Goal: Task Accomplishment & Management: Complete application form

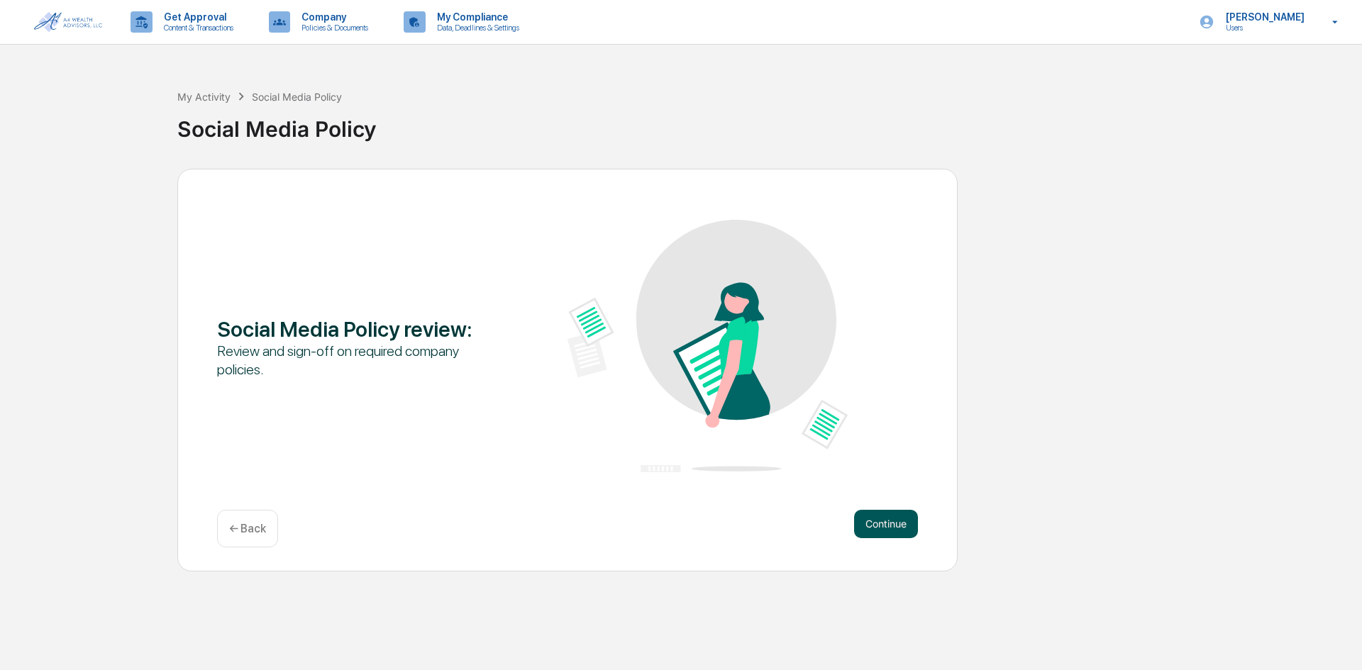
click at [882, 524] on button "Continue" at bounding box center [886, 524] width 64 height 28
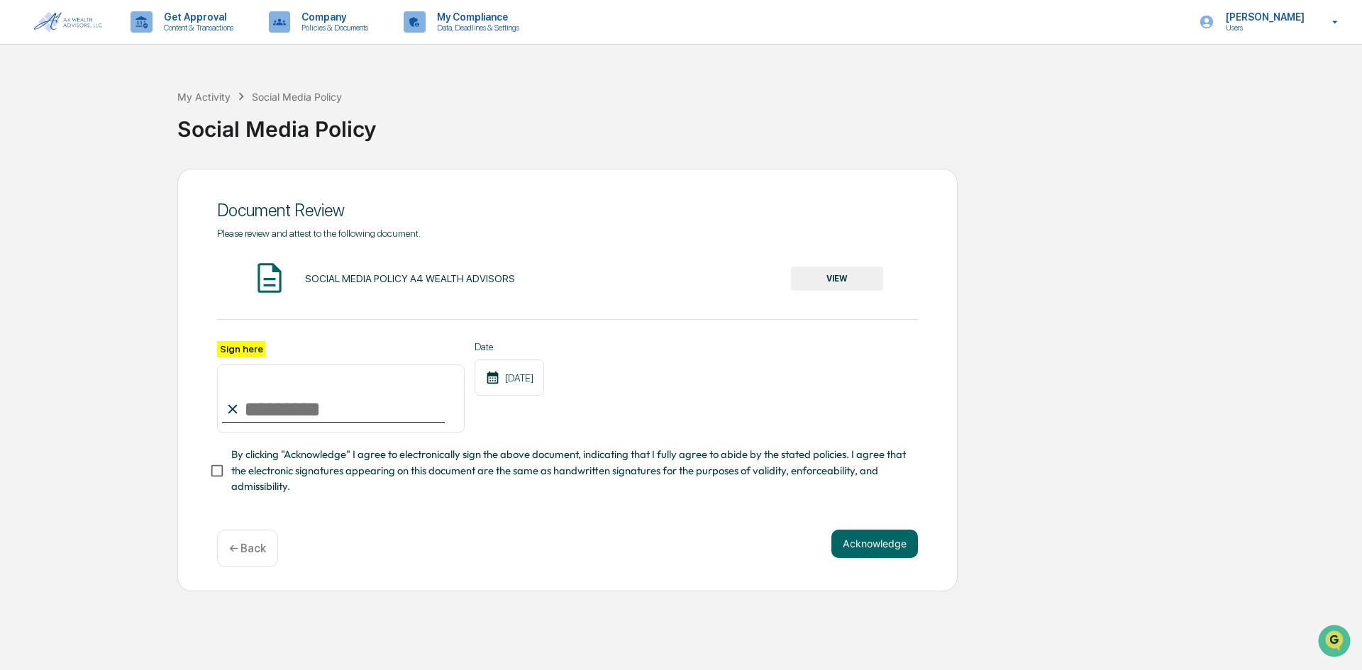
click at [843, 277] on button "VIEW" at bounding box center [837, 279] width 92 height 24
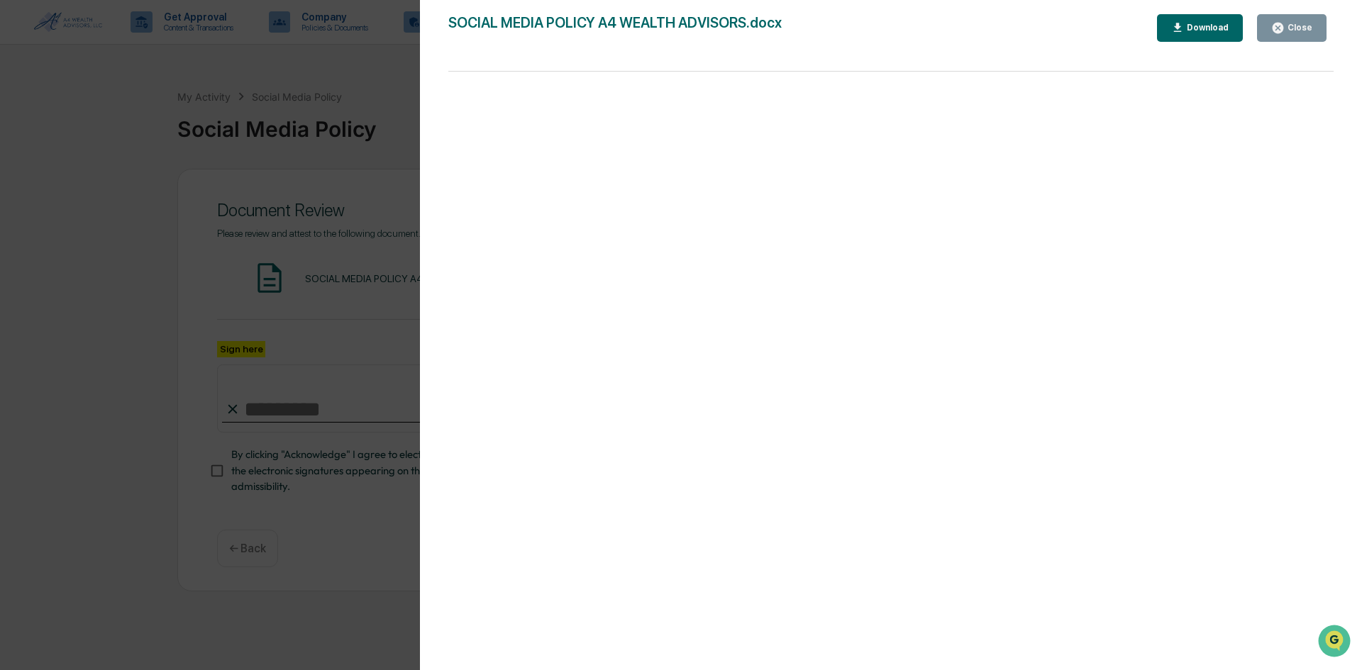
click at [1291, 26] on div "Close" at bounding box center [1299, 28] width 28 height 10
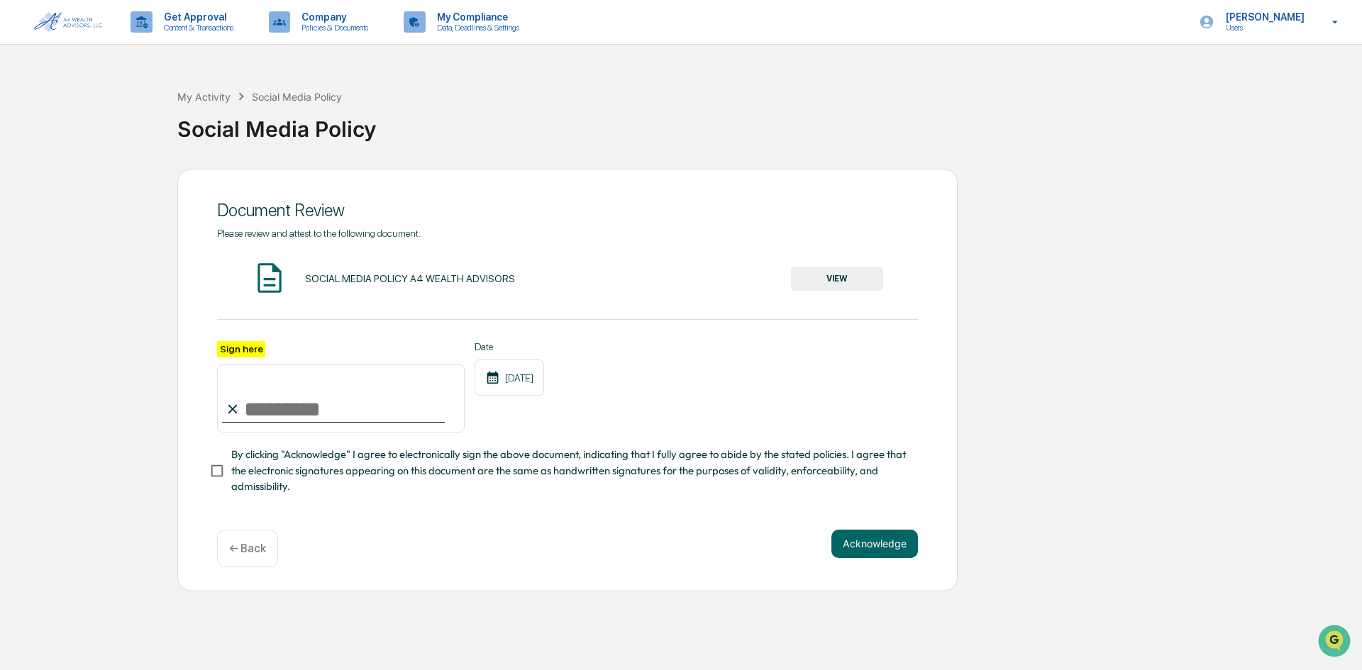
click at [282, 411] on input "Sign here" at bounding box center [341, 399] width 248 height 68
type input "*********"
click at [888, 547] on button "Acknowledge" at bounding box center [874, 544] width 87 height 28
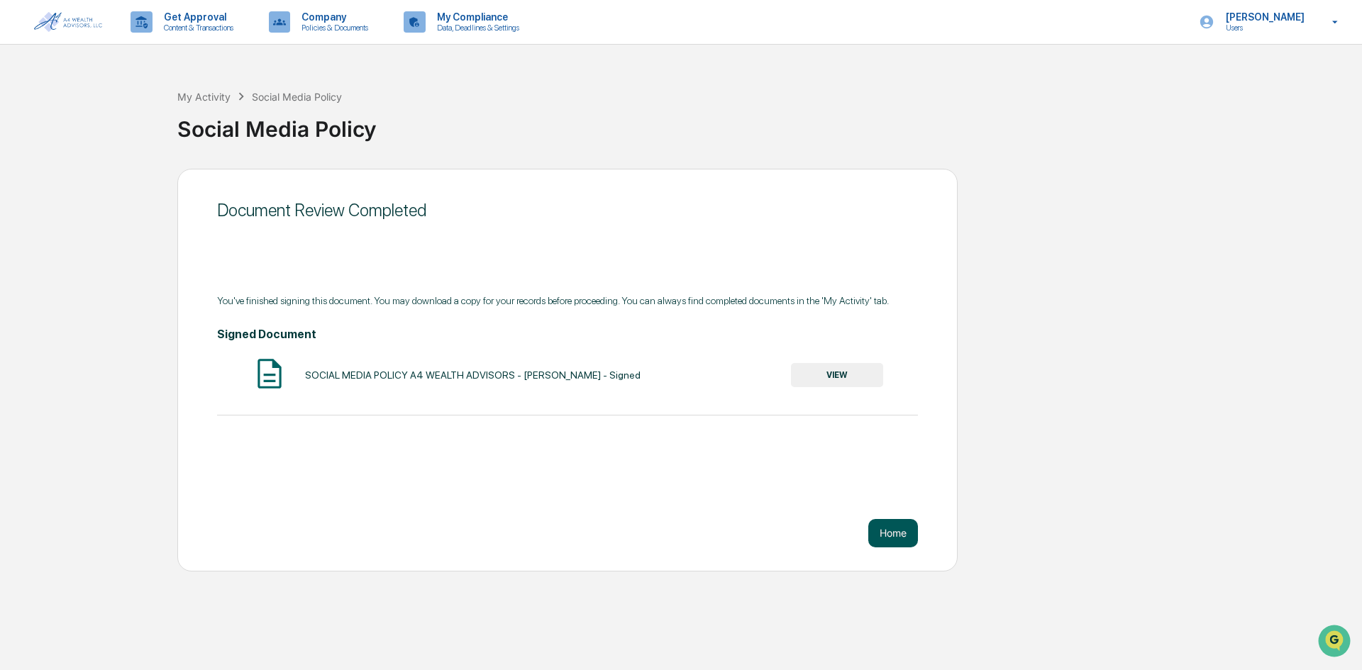
click at [887, 536] on button "Home" at bounding box center [893, 533] width 50 height 28
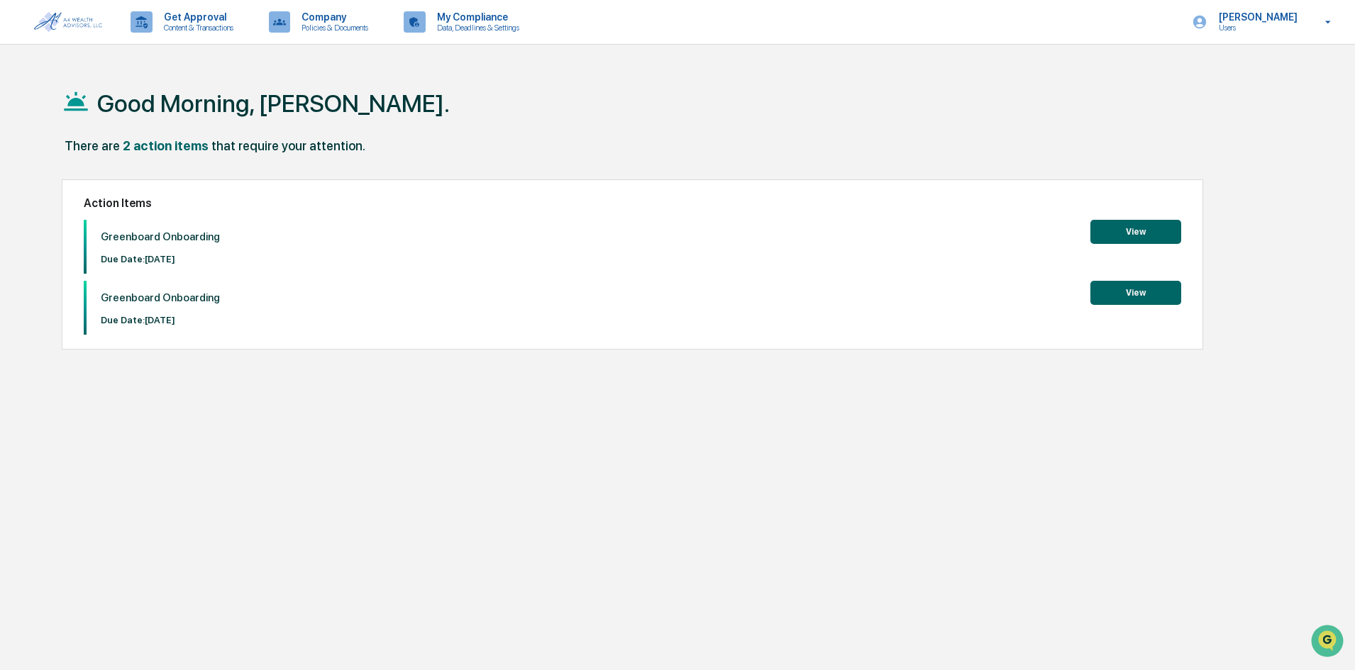
click at [1131, 225] on button "View" at bounding box center [1135, 232] width 91 height 24
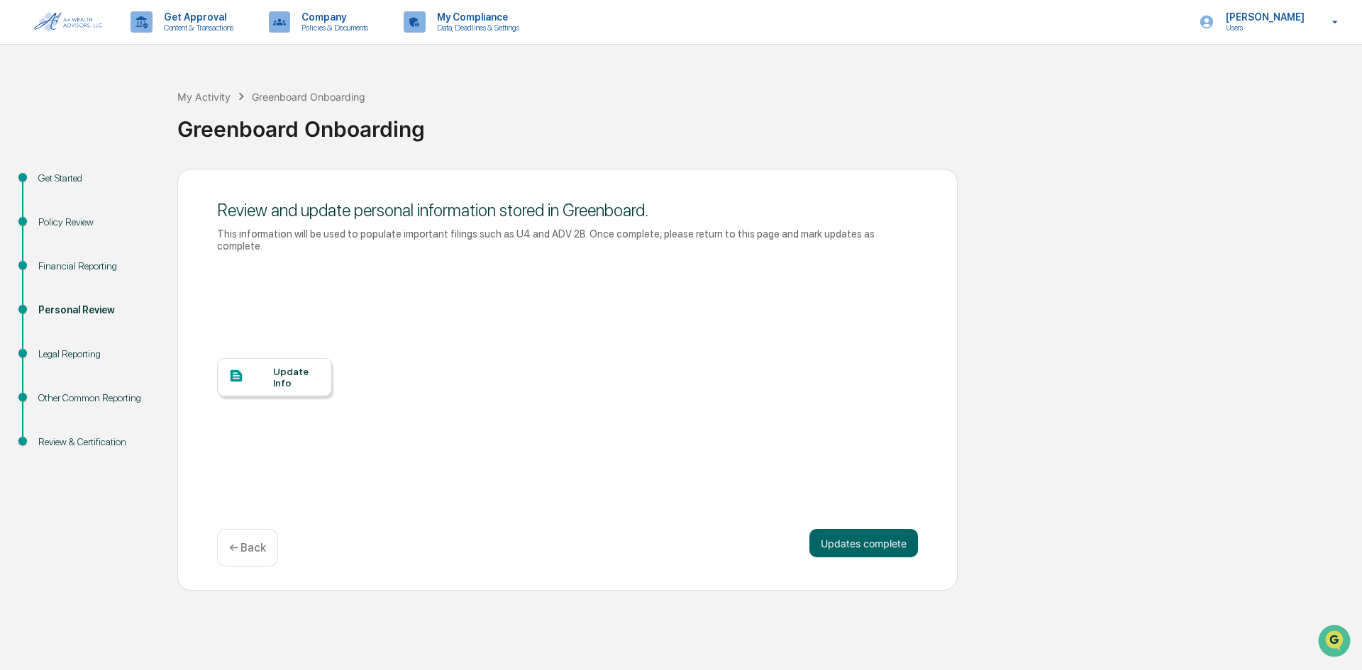
click at [289, 366] on div "Update Info" at bounding box center [297, 377] width 48 height 23
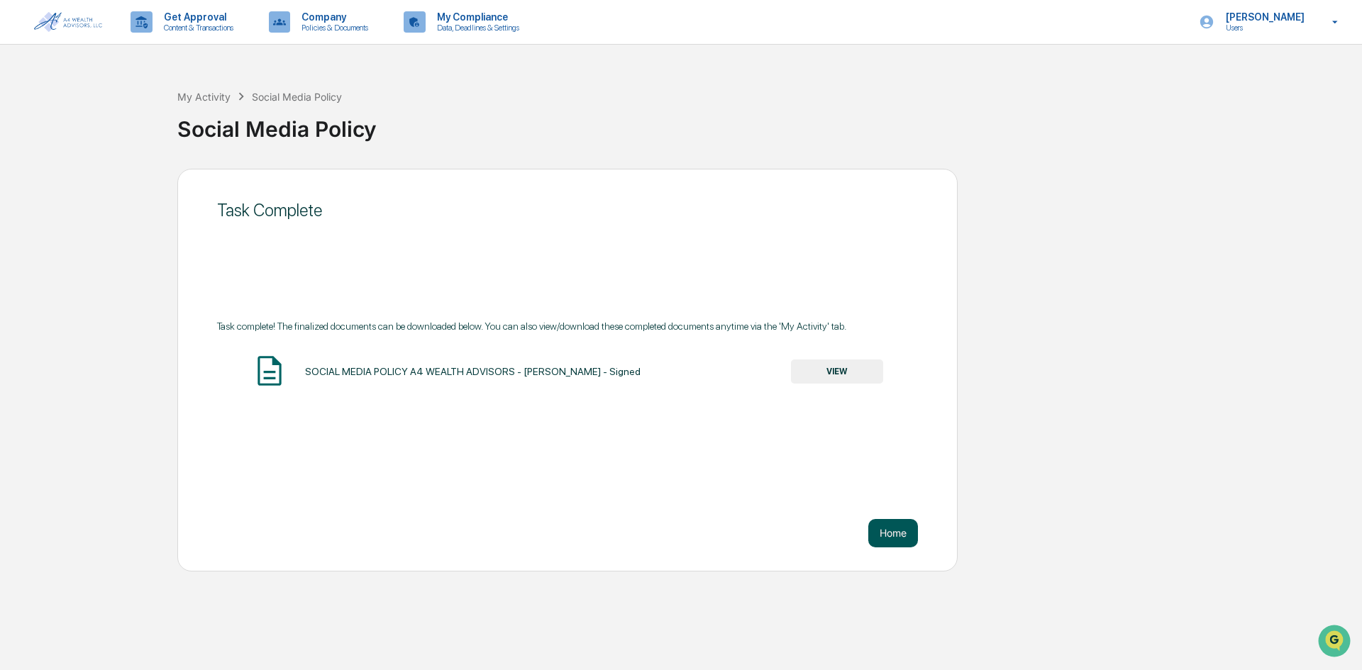
click at [882, 536] on button "Home" at bounding box center [893, 533] width 50 height 28
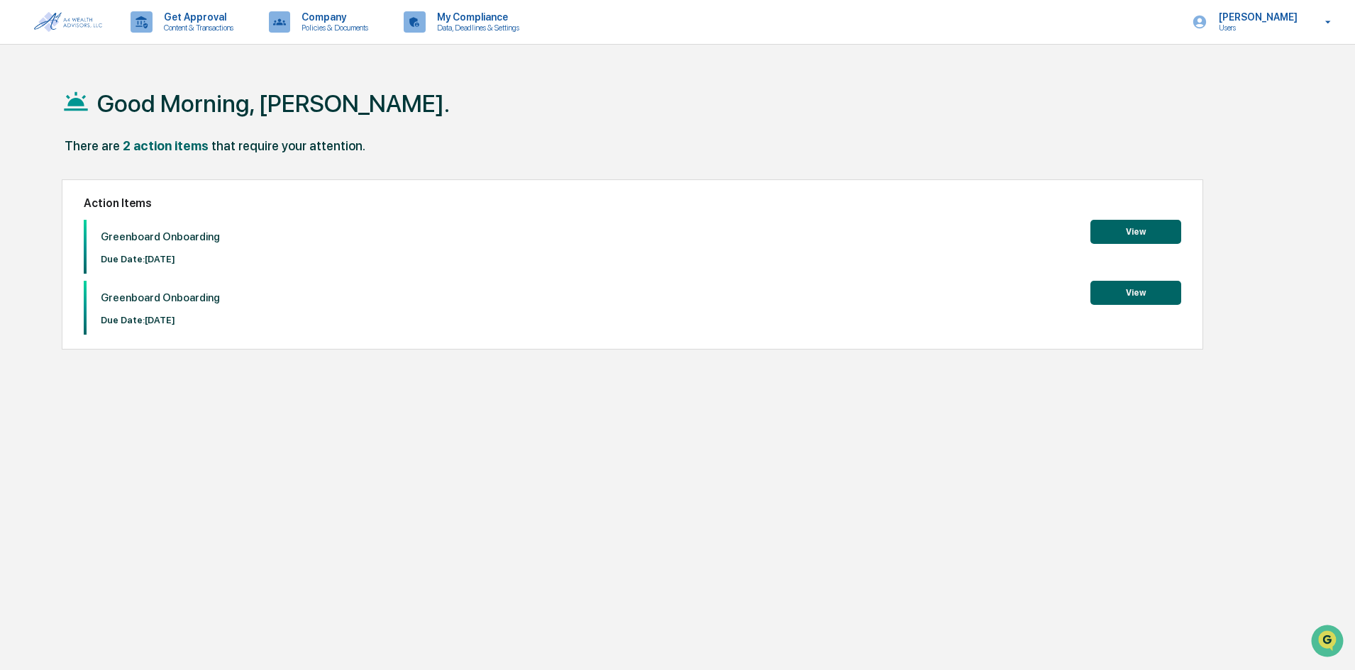
click at [1125, 231] on button "View" at bounding box center [1135, 232] width 91 height 24
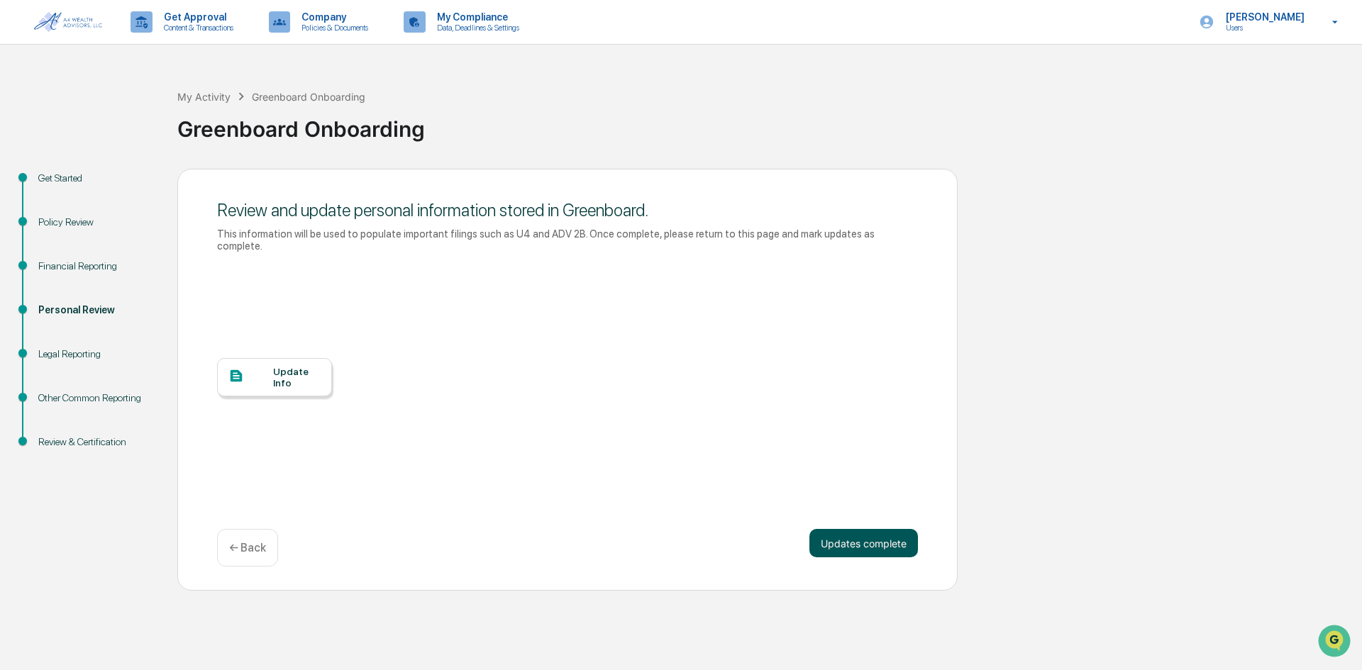
click at [870, 539] on button "Updates complete" at bounding box center [863, 543] width 109 height 28
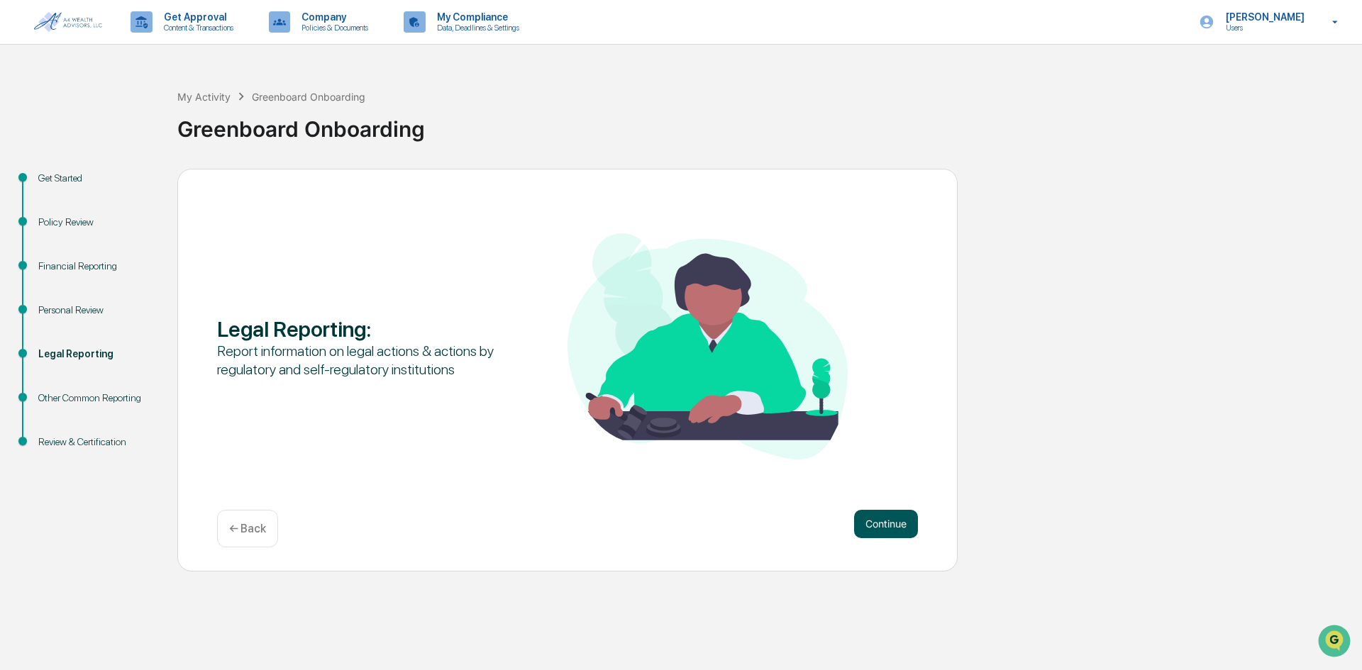
click at [877, 528] on button "Continue" at bounding box center [886, 524] width 64 height 28
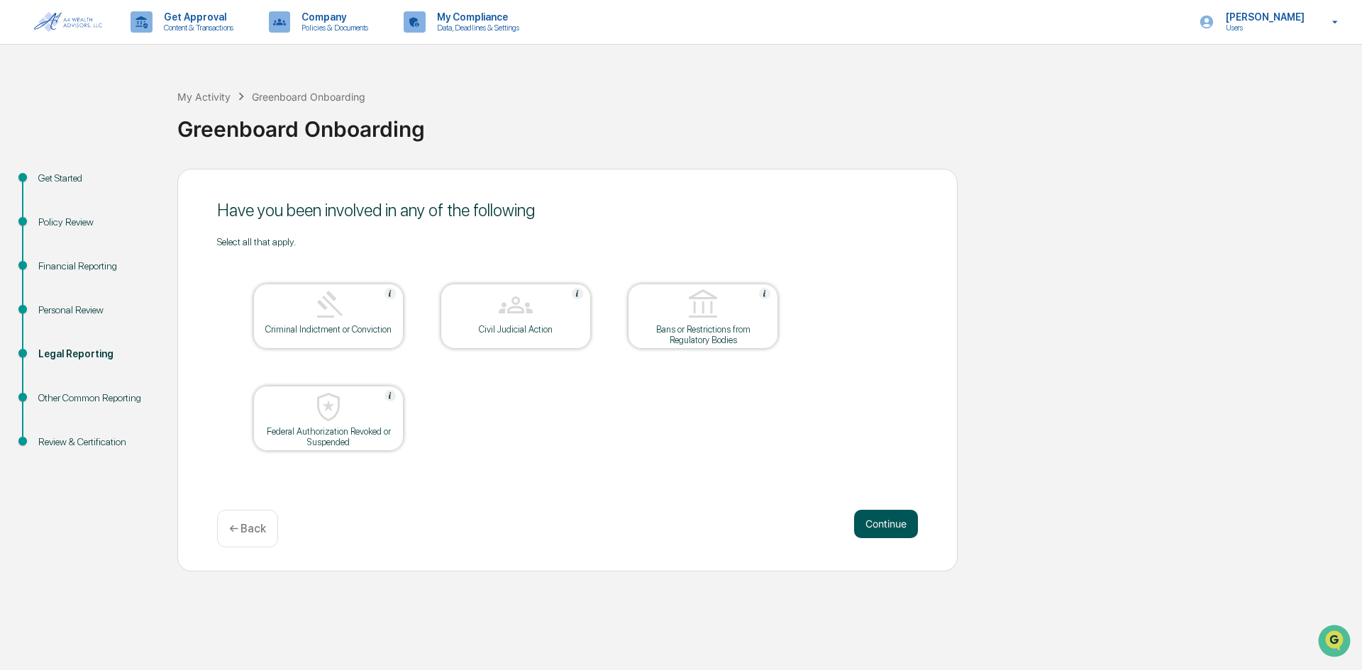
click at [893, 527] on button "Continue" at bounding box center [886, 524] width 64 height 28
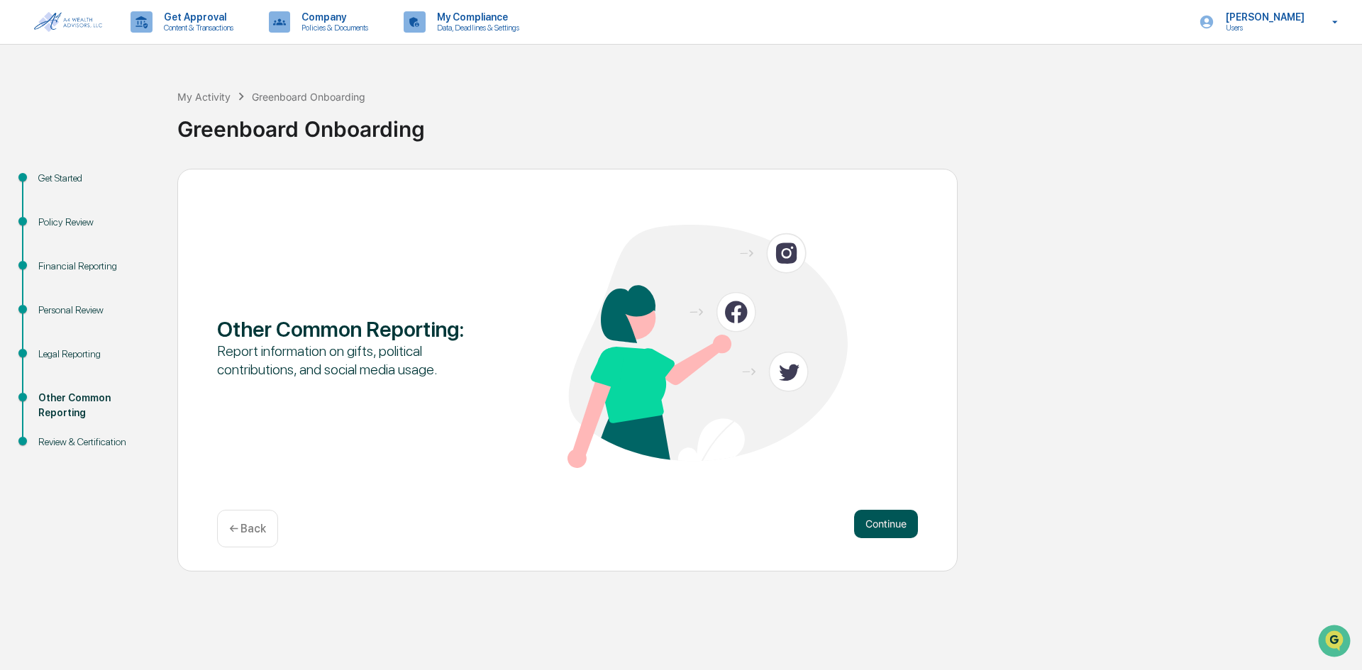
click at [908, 524] on button "Continue" at bounding box center [886, 524] width 64 height 28
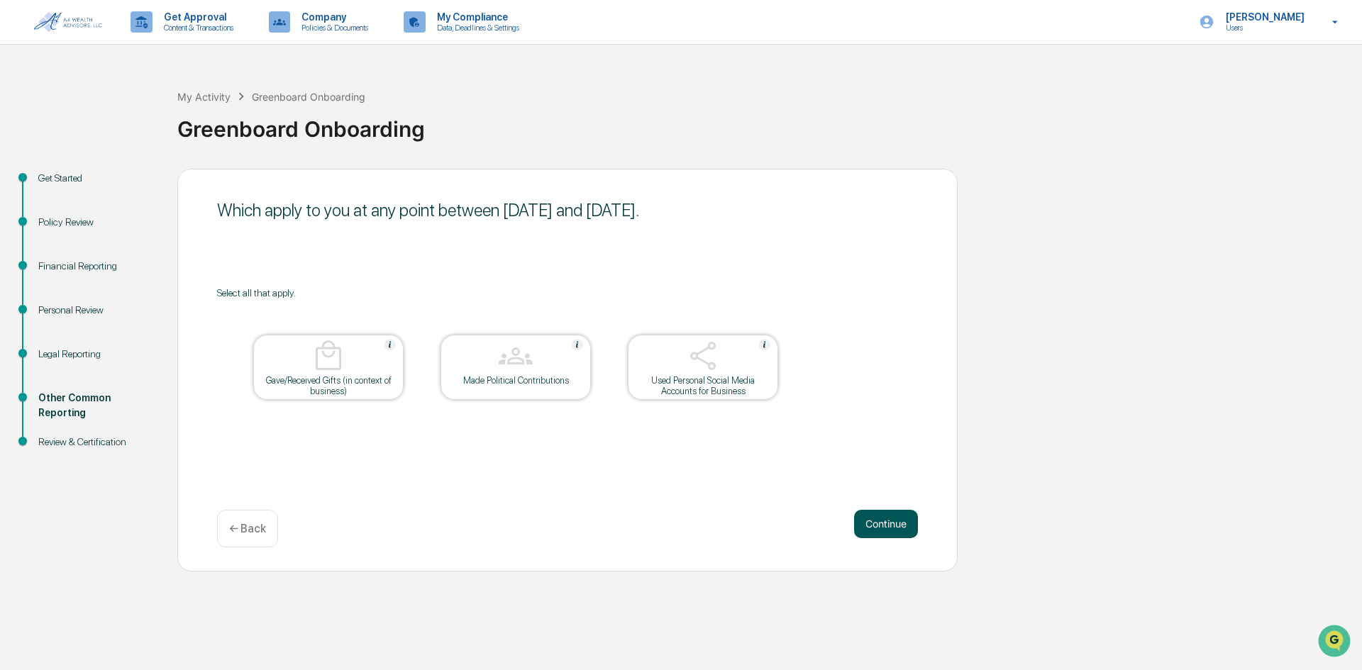
click at [898, 524] on button "Continue" at bounding box center [886, 524] width 64 height 28
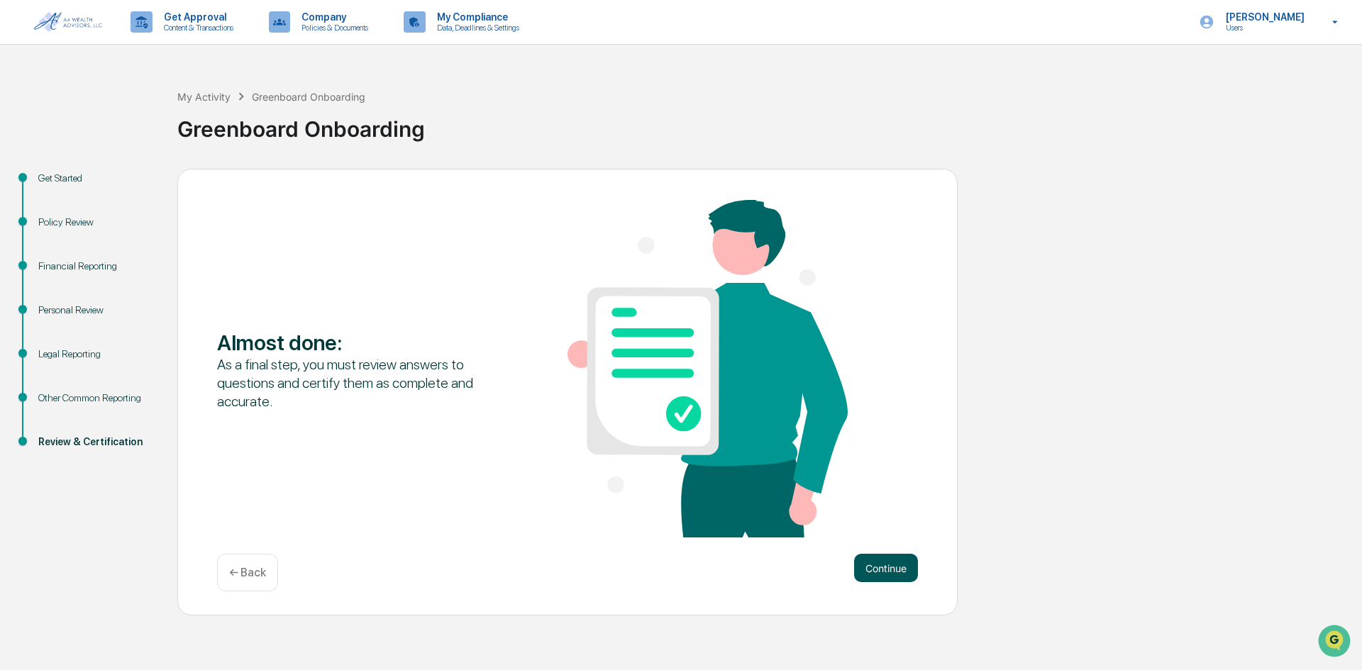
click at [888, 567] on button "Continue" at bounding box center [886, 568] width 64 height 28
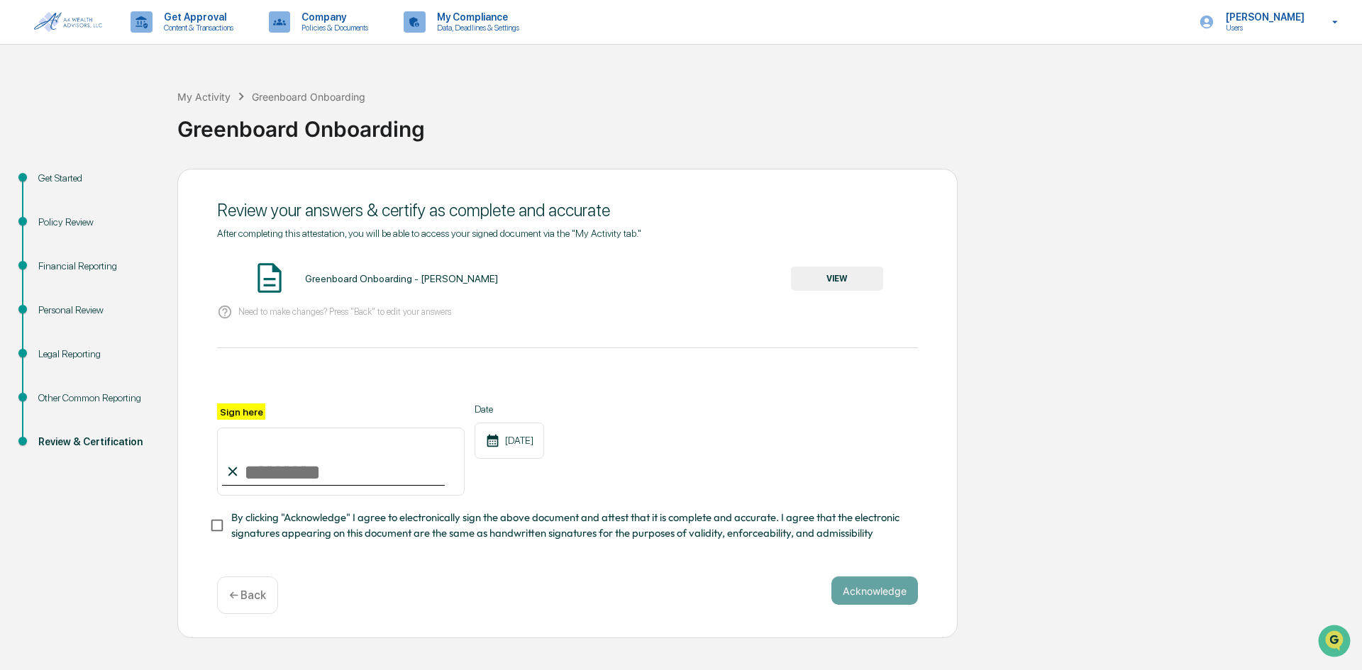
click at [843, 276] on button "VIEW" at bounding box center [837, 279] width 92 height 24
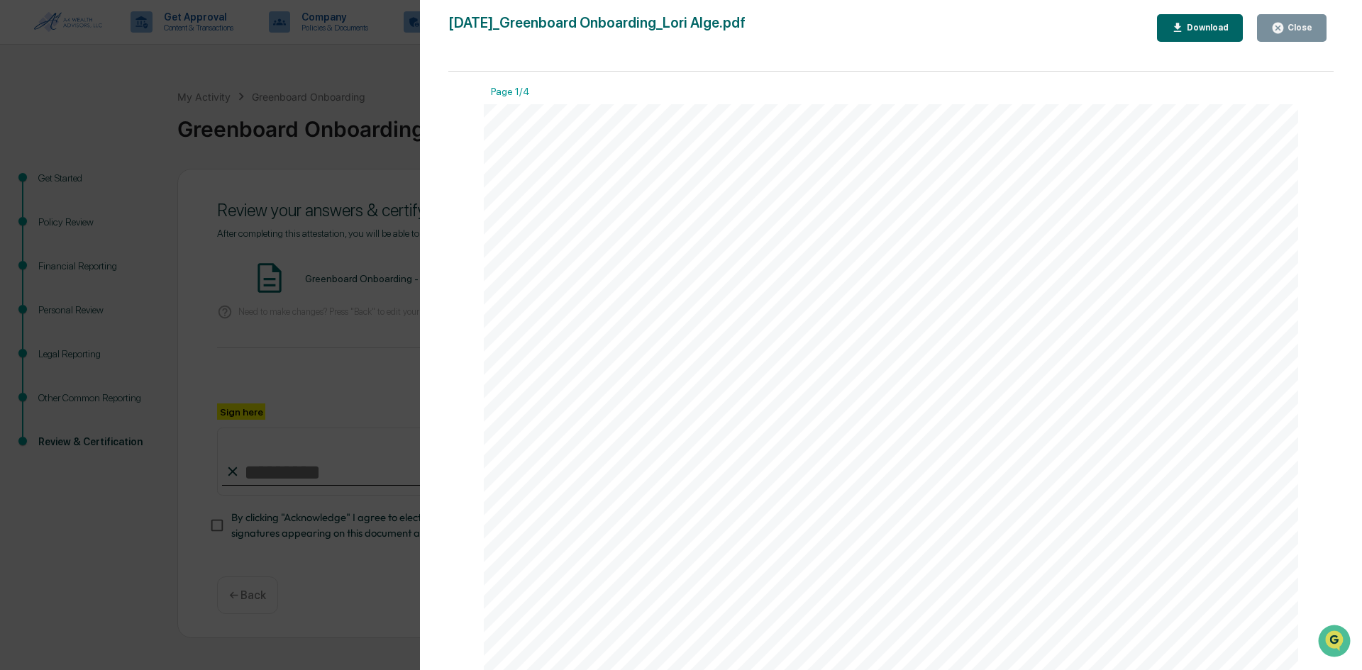
click at [1302, 32] on div "Close" at bounding box center [1299, 28] width 28 height 10
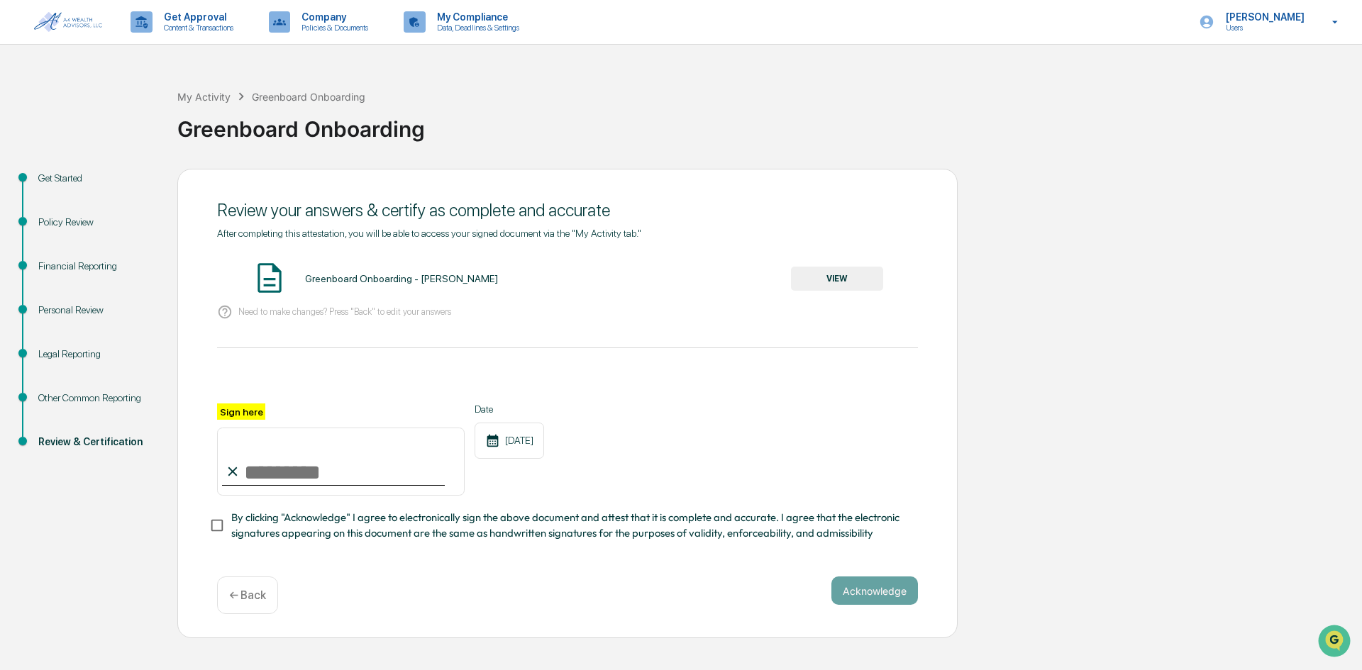
click at [277, 474] on input "Sign here" at bounding box center [341, 462] width 248 height 68
type input "*********"
click at [882, 598] on button "Acknowledge" at bounding box center [874, 591] width 87 height 28
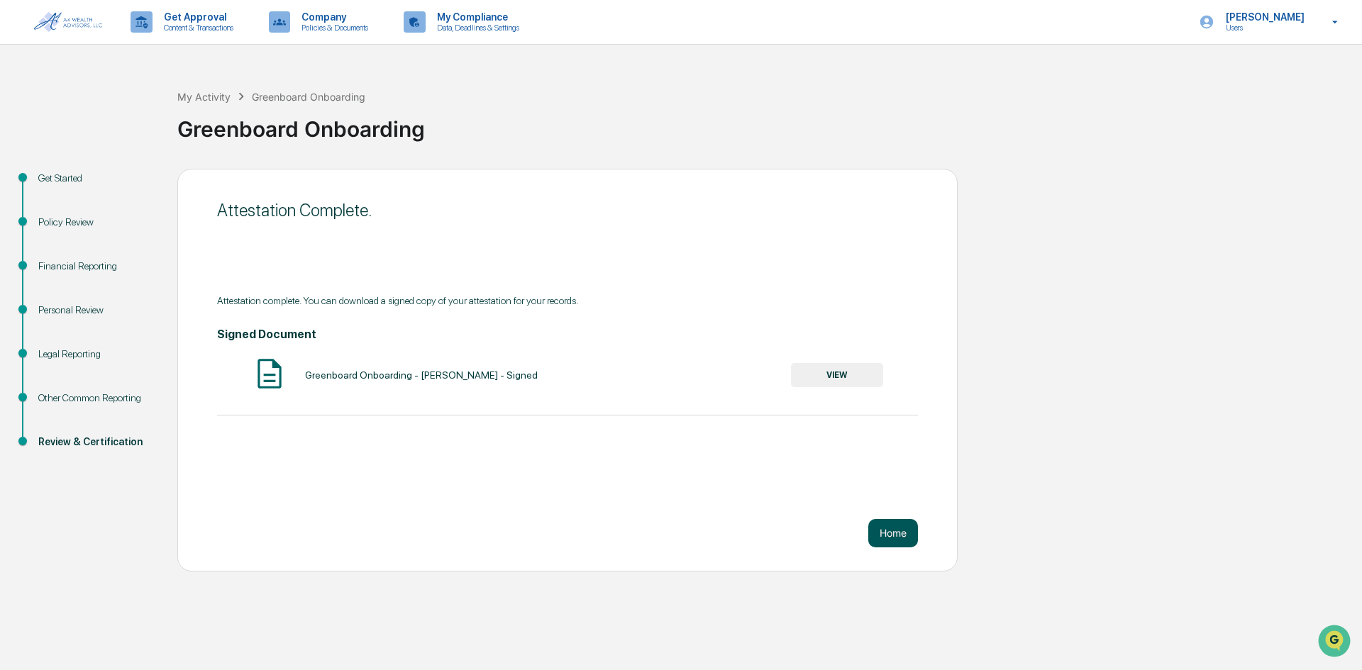
click at [888, 528] on button "Home" at bounding box center [893, 533] width 50 height 28
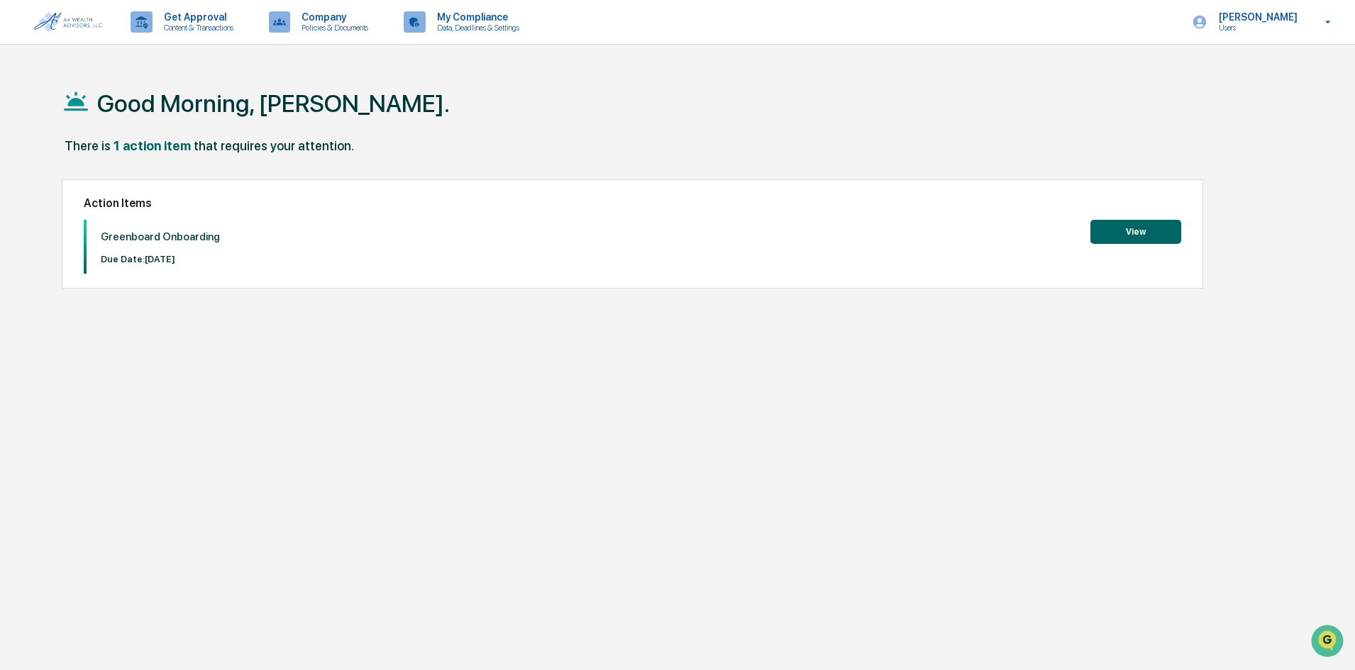
click at [1136, 233] on button "View" at bounding box center [1135, 232] width 91 height 24
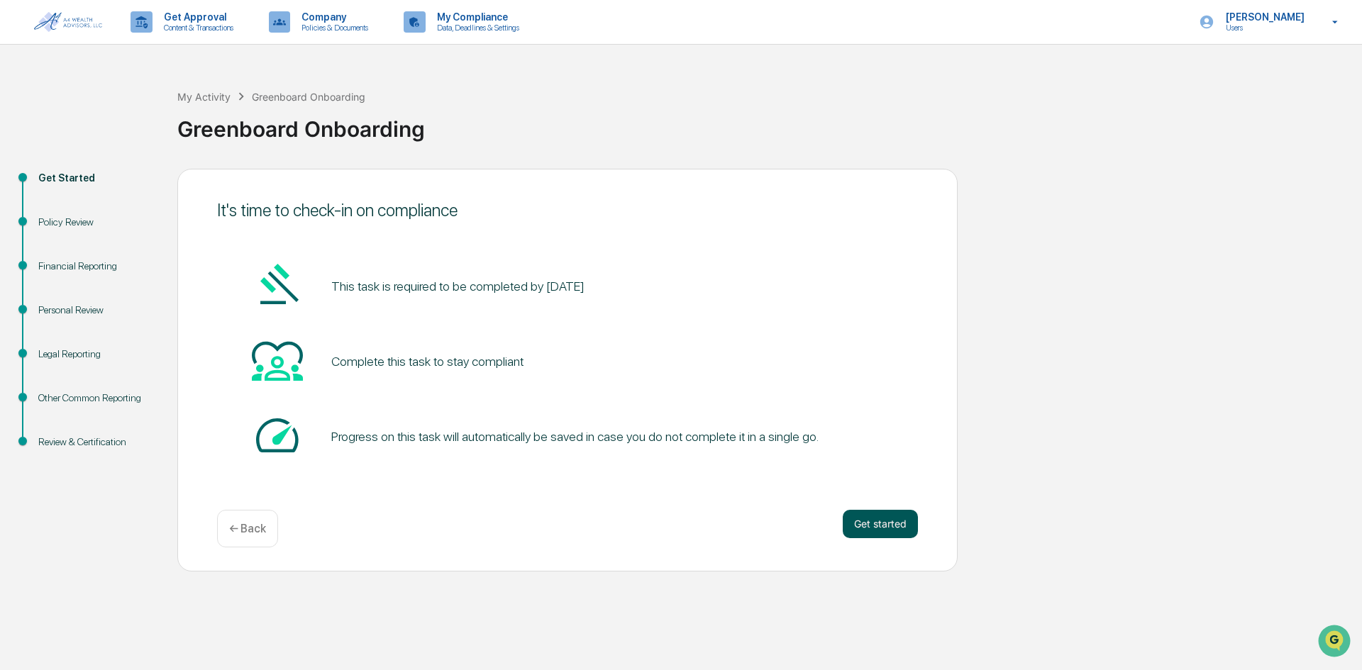
click at [888, 524] on button "Get started" at bounding box center [880, 524] width 75 height 28
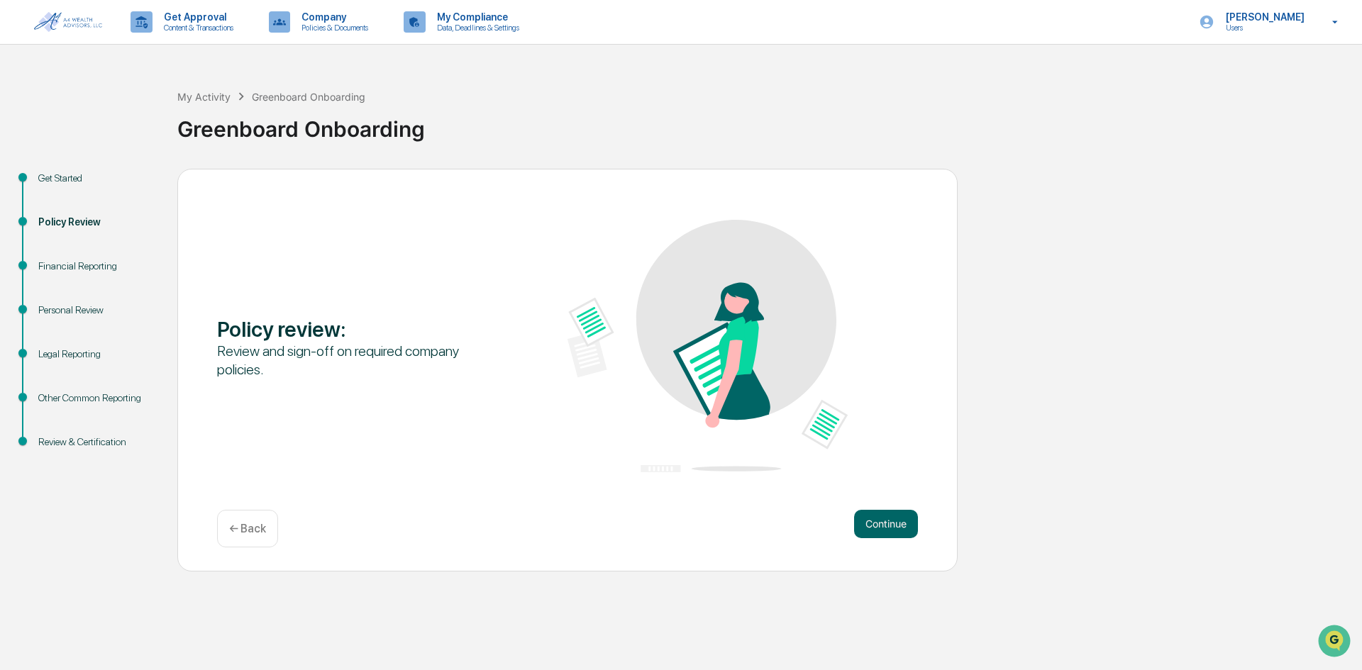
click at [888, 524] on button "Continue" at bounding box center [886, 524] width 64 height 28
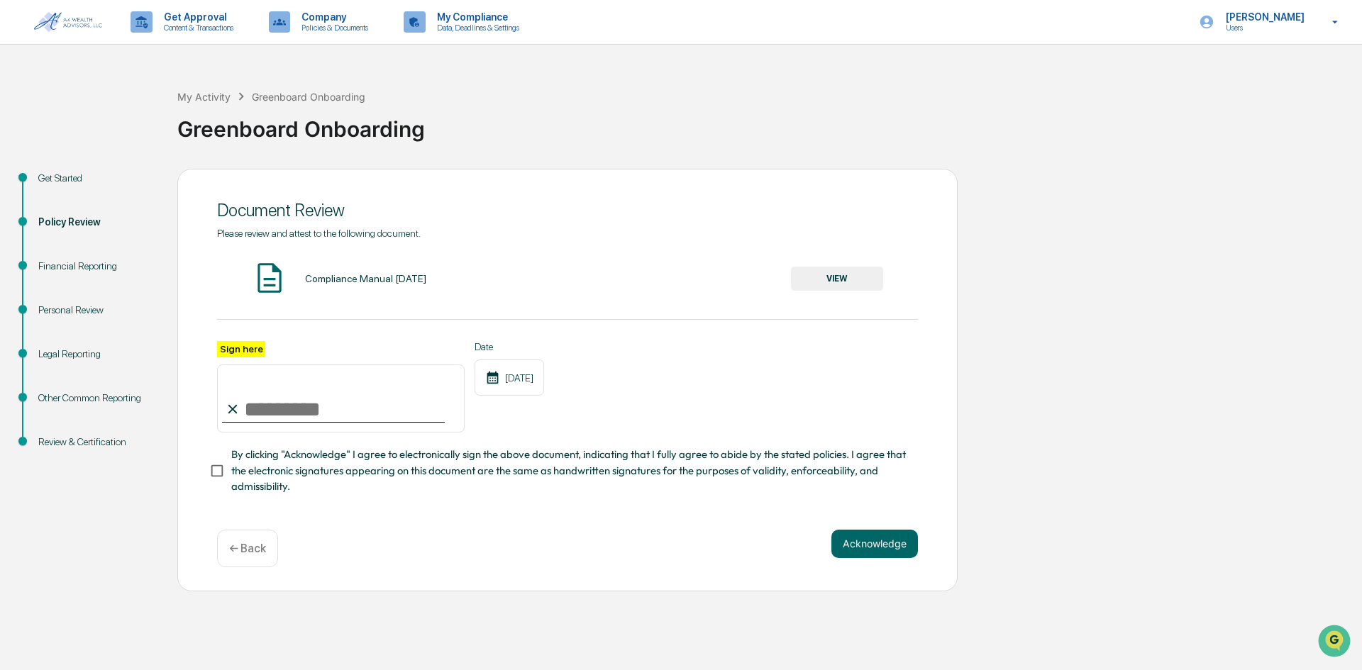
click at [841, 278] on button "VIEW" at bounding box center [837, 279] width 92 height 24
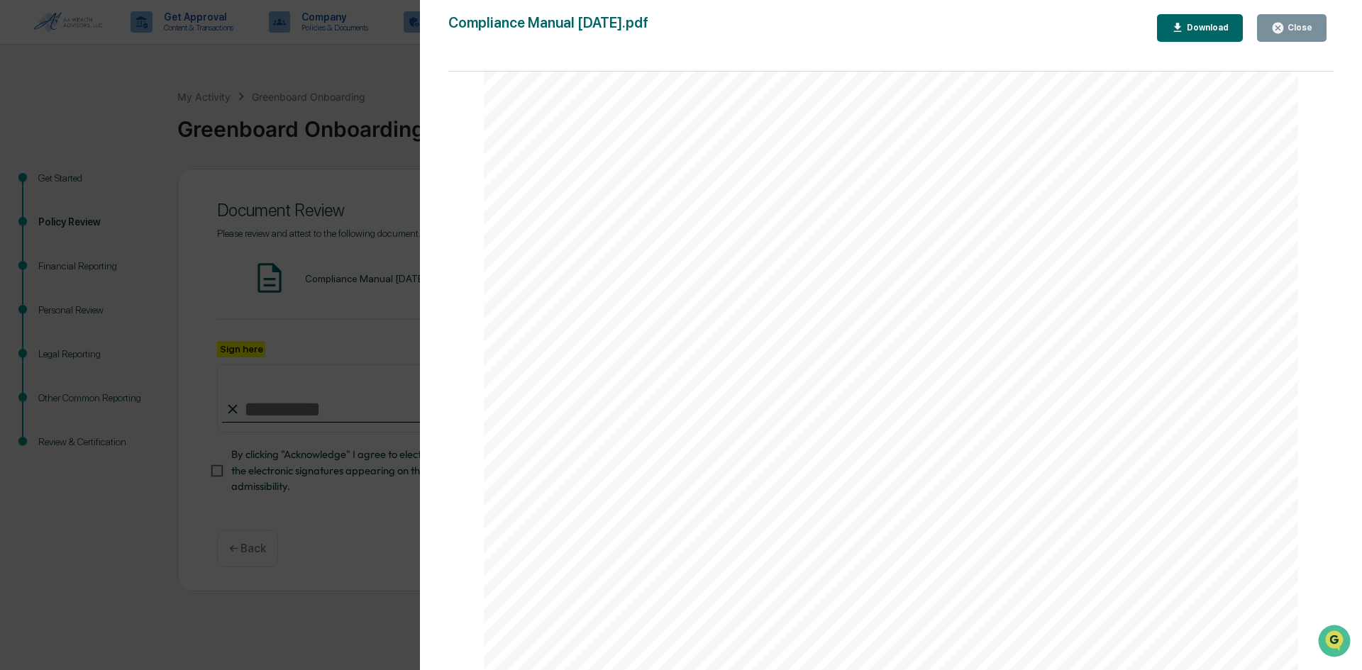
scroll to position [83005, 0]
click at [1288, 20] on button "Close" at bounding box center [1292, 28] width 70 height 28
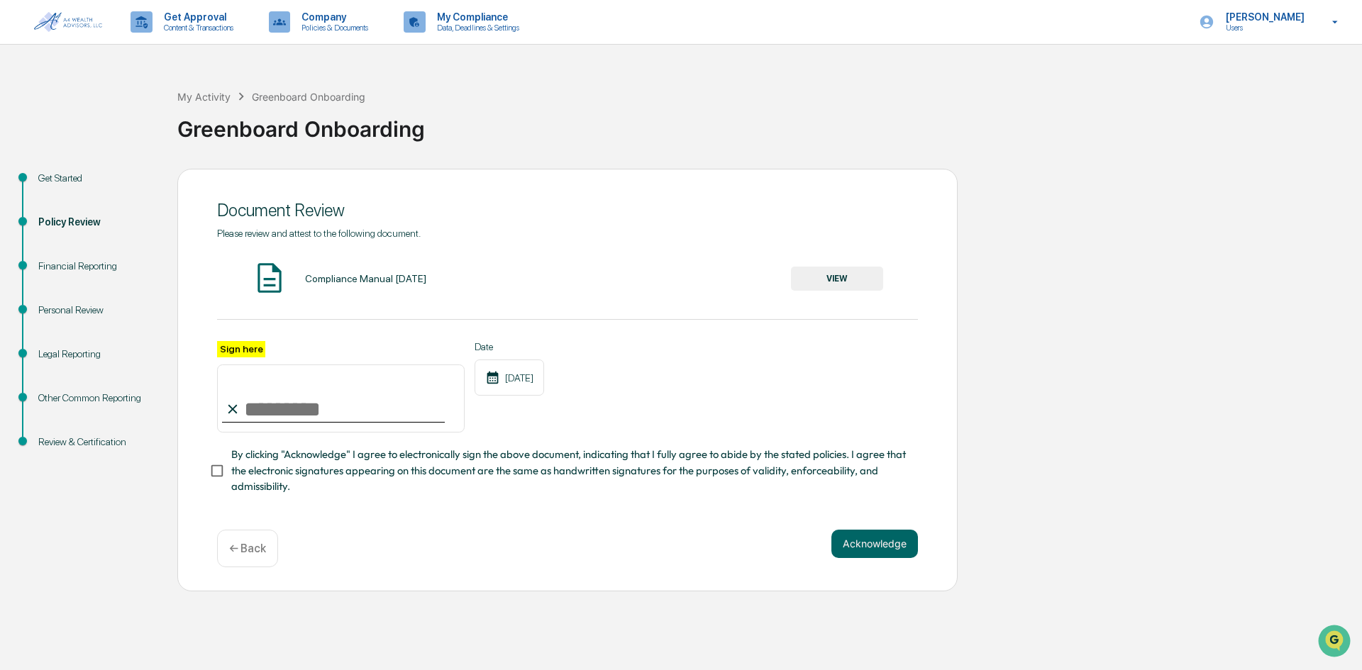
click at [277, 414] on input "Sign here" at bounding box center [341, 399] width 248 height 68
type input "*********"
click at [882, 542] on button "Acknowledge" at bounding box center [874, 544] width 87 height 28
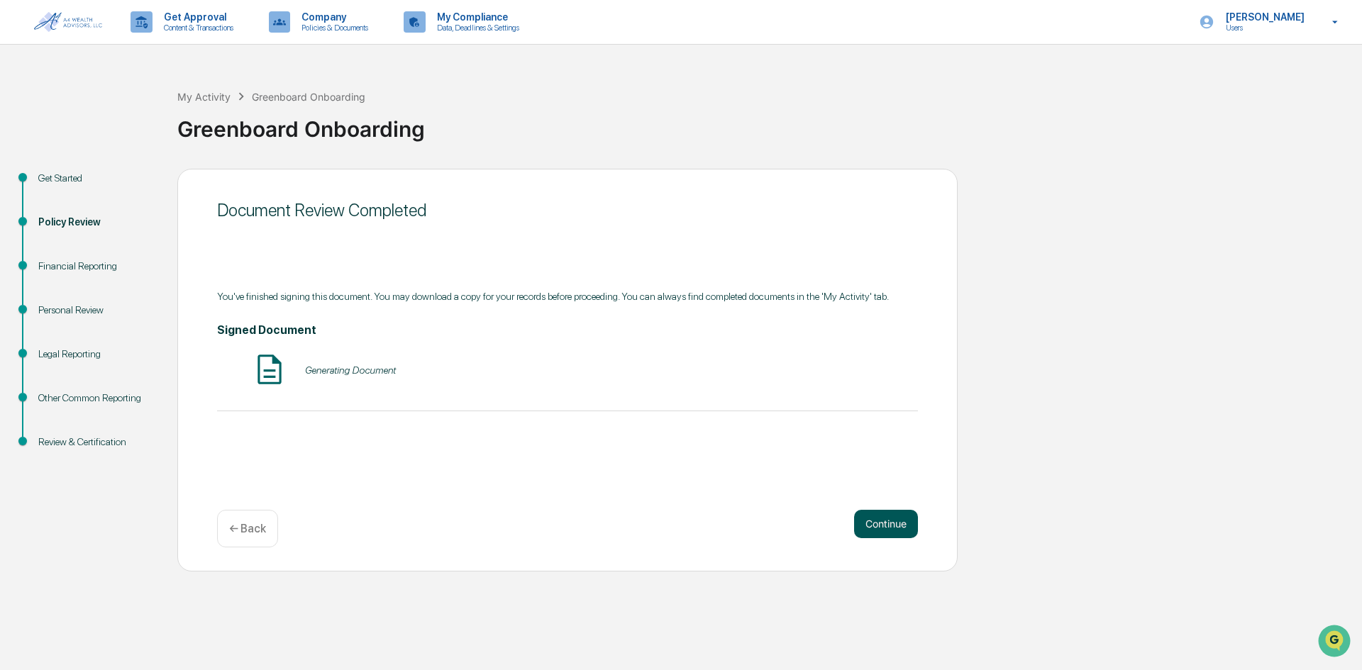
click at [878, 523] on button "Continue" at bounding box center [886, 524] width 64 height 28
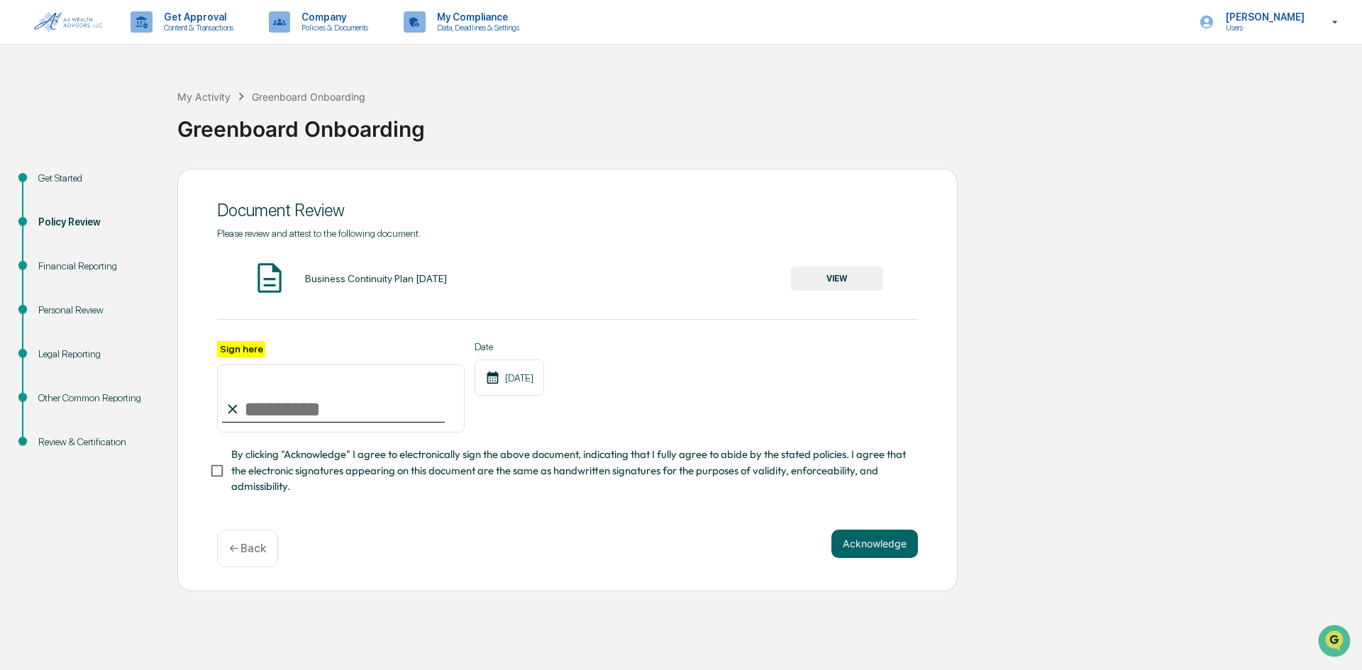
click at [828, 282] on button "VIEW" at bounding box center [837, 279] width 92 height 24
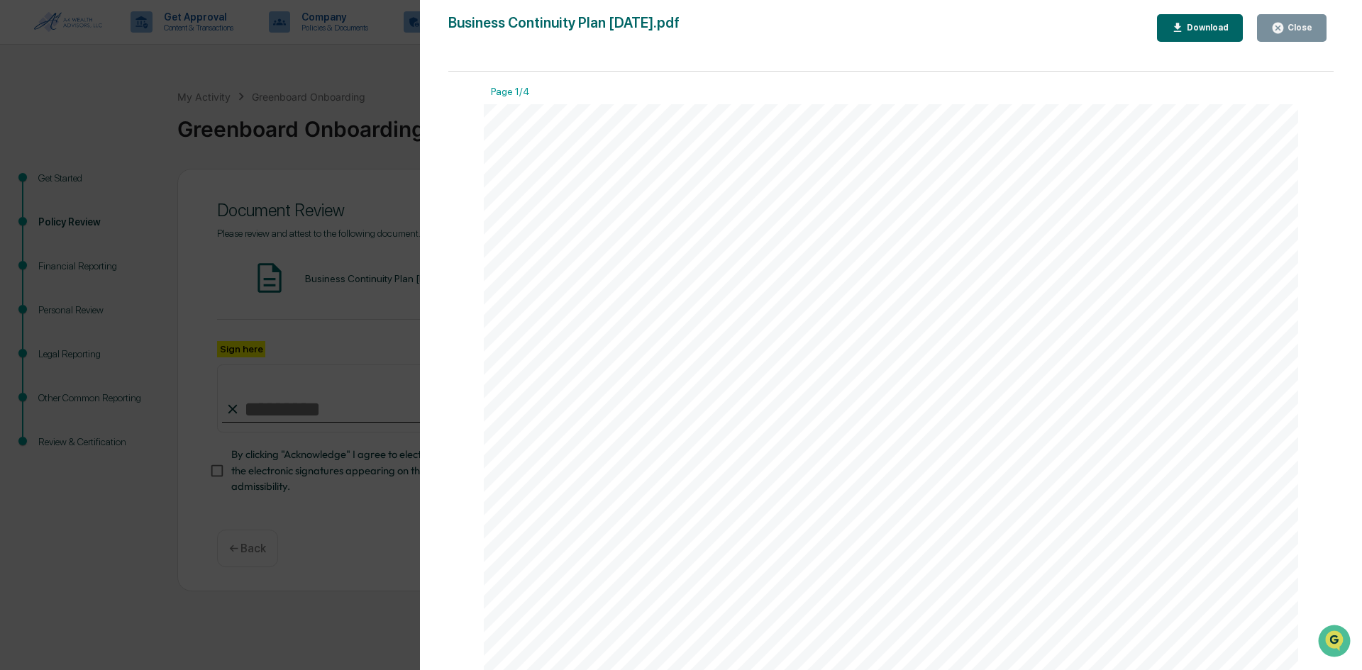
click at [1296, 31] on div "Close" at bounding box center [1299, 28] width 28 height 10
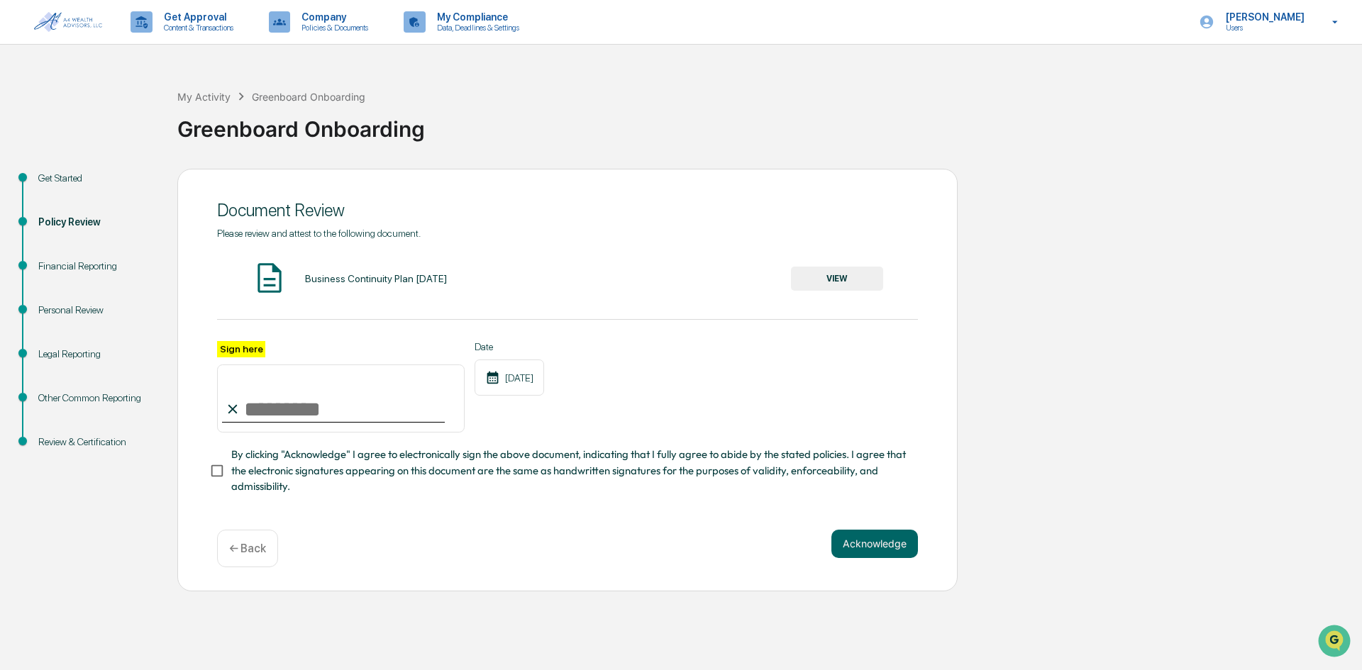
drag, startPoint x: 268, startPoint y: 419, endPoint x: 295, endPoint y: 425, distance: 27.5
click at [268, 419] on input "Sign here" at bounding box center [341, 399] width 248 height 68
type input "*********"
click at [885, 553] on button "Acknowledge" at bounding box center [874, 544] width 87 height 28
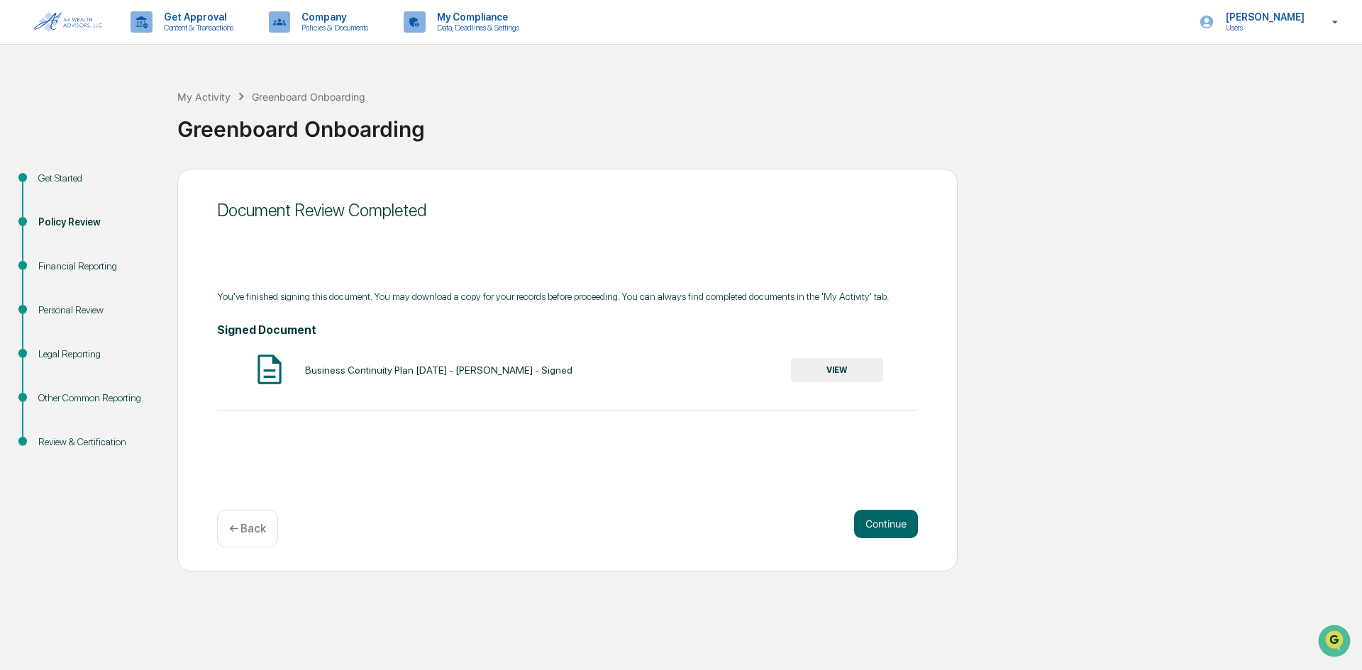
click at [831, 366] on button "VIEW" at bounding box center [837, 370] width 92 height 24
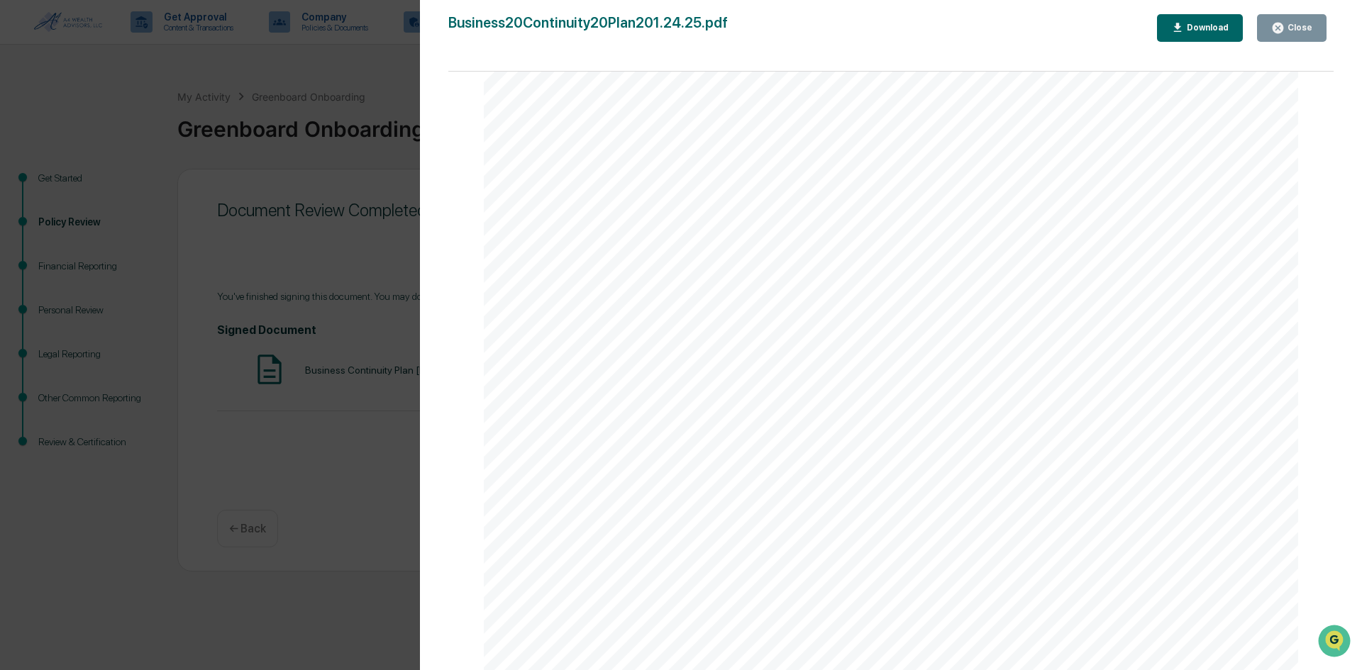
scroll to position [4888, 0]
click at [1287, 27] on div "Close" at bounding box center [1299, 28] width 28 height 10
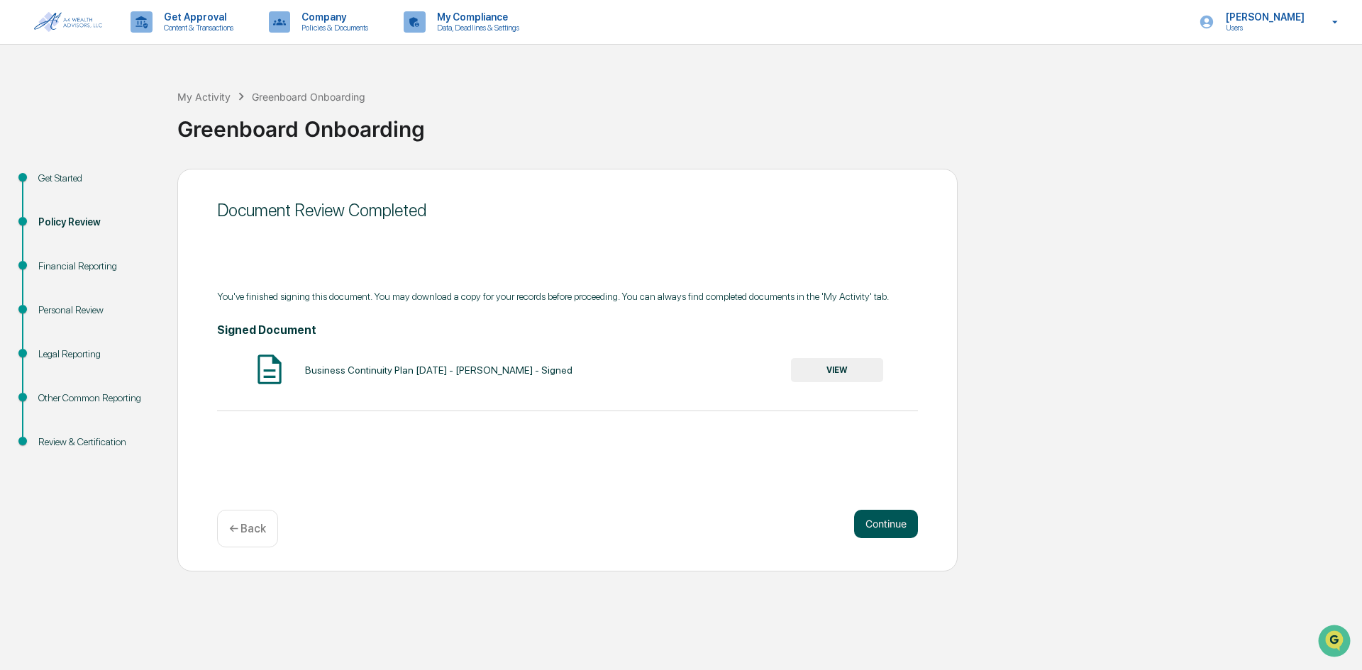
click at [877, 524] on button "Continue" at bounding box center [886, 524] width 64 height 28
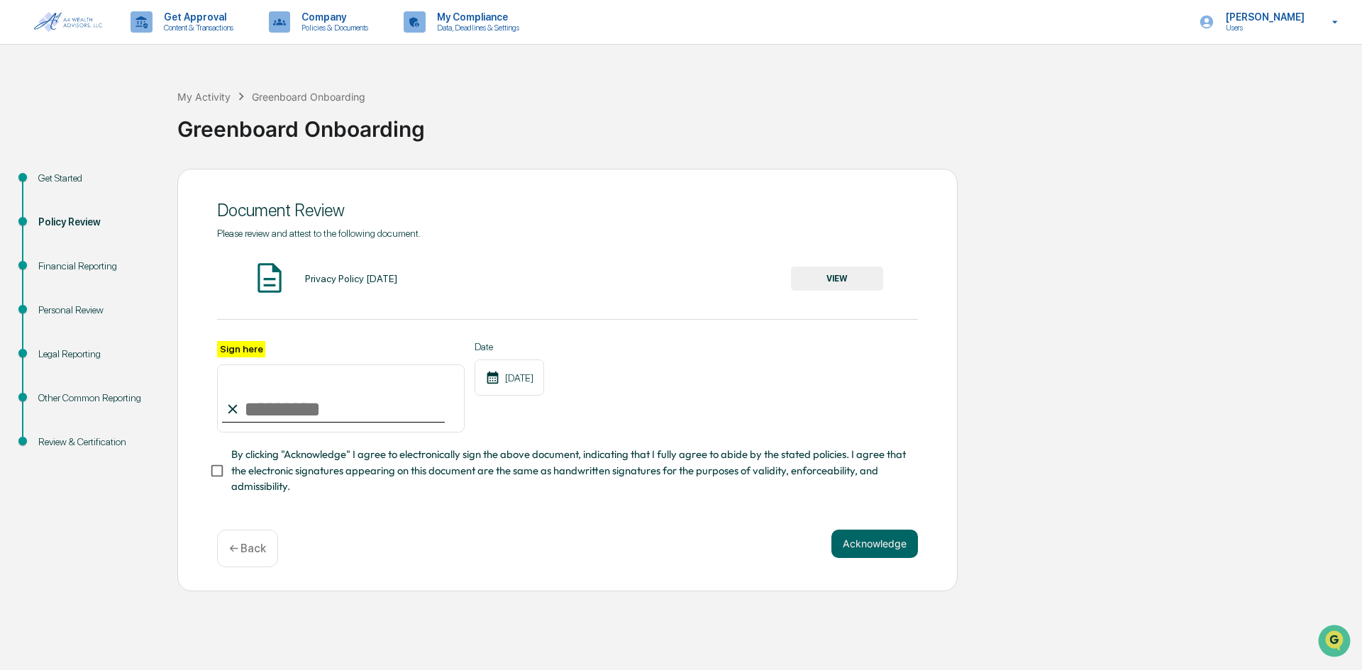
click at [848, 282] on button "VIEW" at bounding box center [837, 279] width 92 height 24
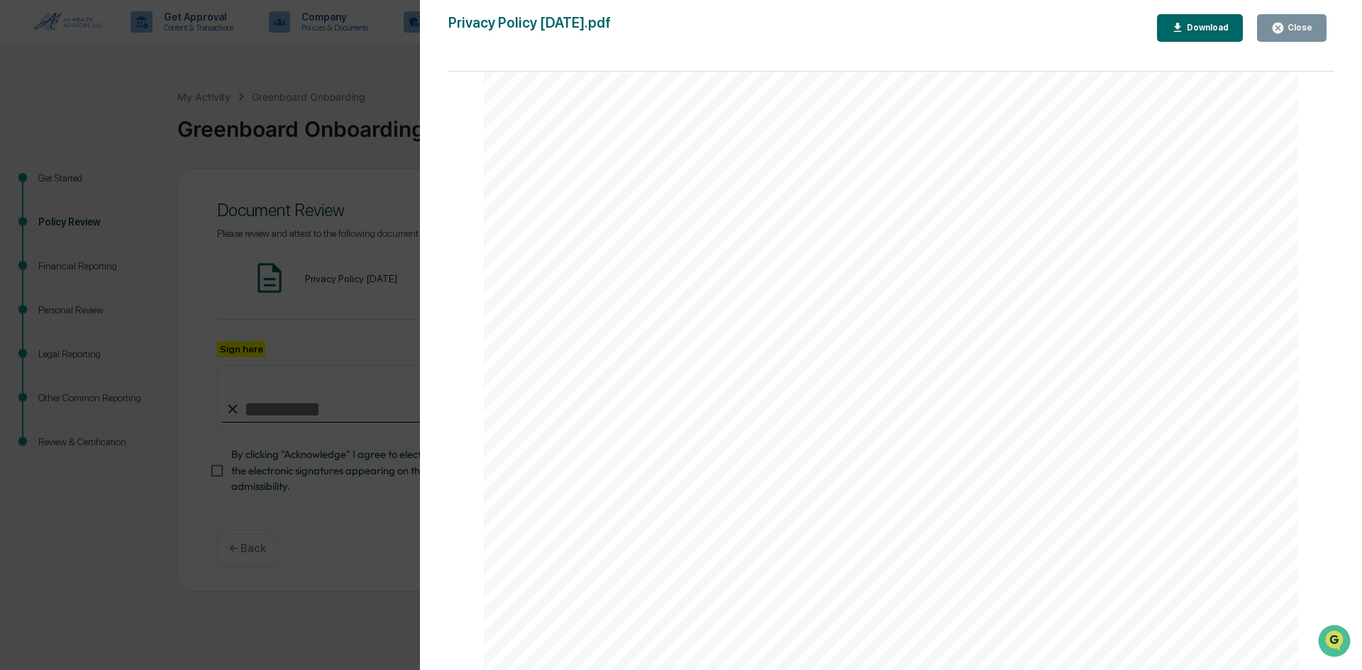
scroll to position [1588, 0]
click at [1307, 23] on div "Close" at bounding box center [1299, 28] width 28 height 10
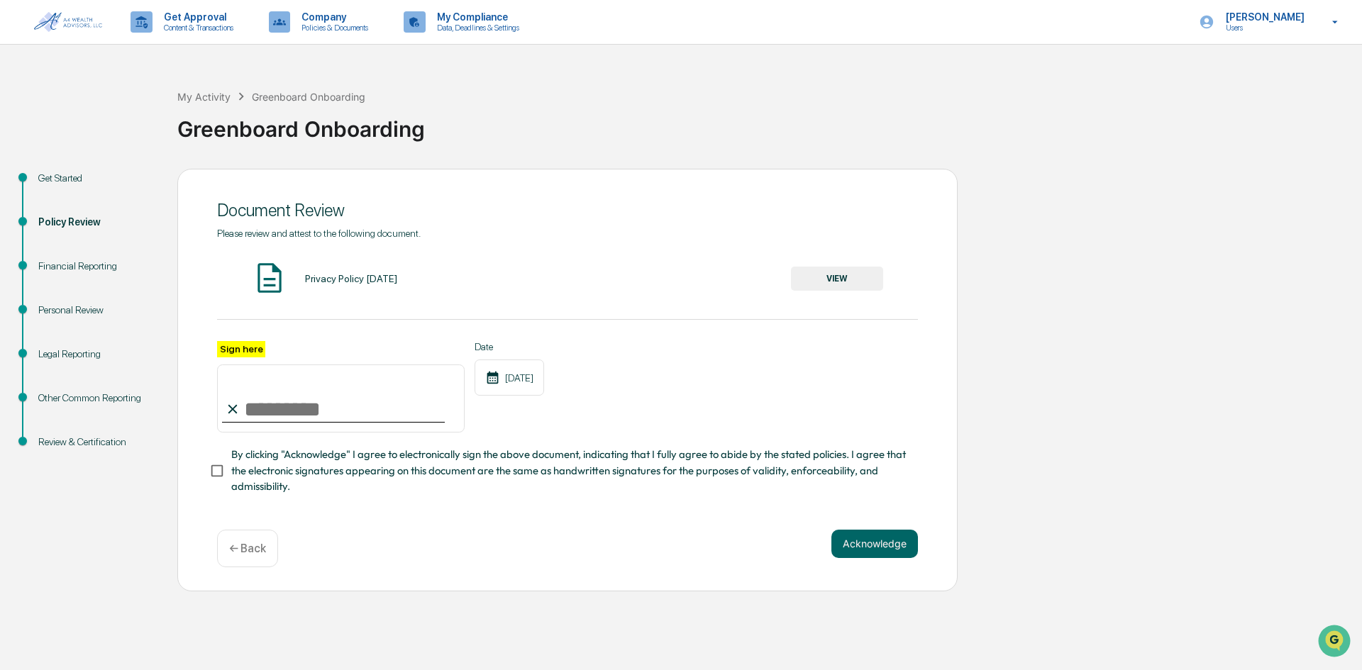
drag, startPoint x: 262, startPoint y: 409, endPoint x: 281, endPoint y: 450, distance: 44.4
click at [262, 409] on input "Sign here" at bounding box center [341, 399] width 248 height 68
type input "*********"
click at [861, 547] on button "Acknowledge" at bounding box center [874, 544] width 87 height 28
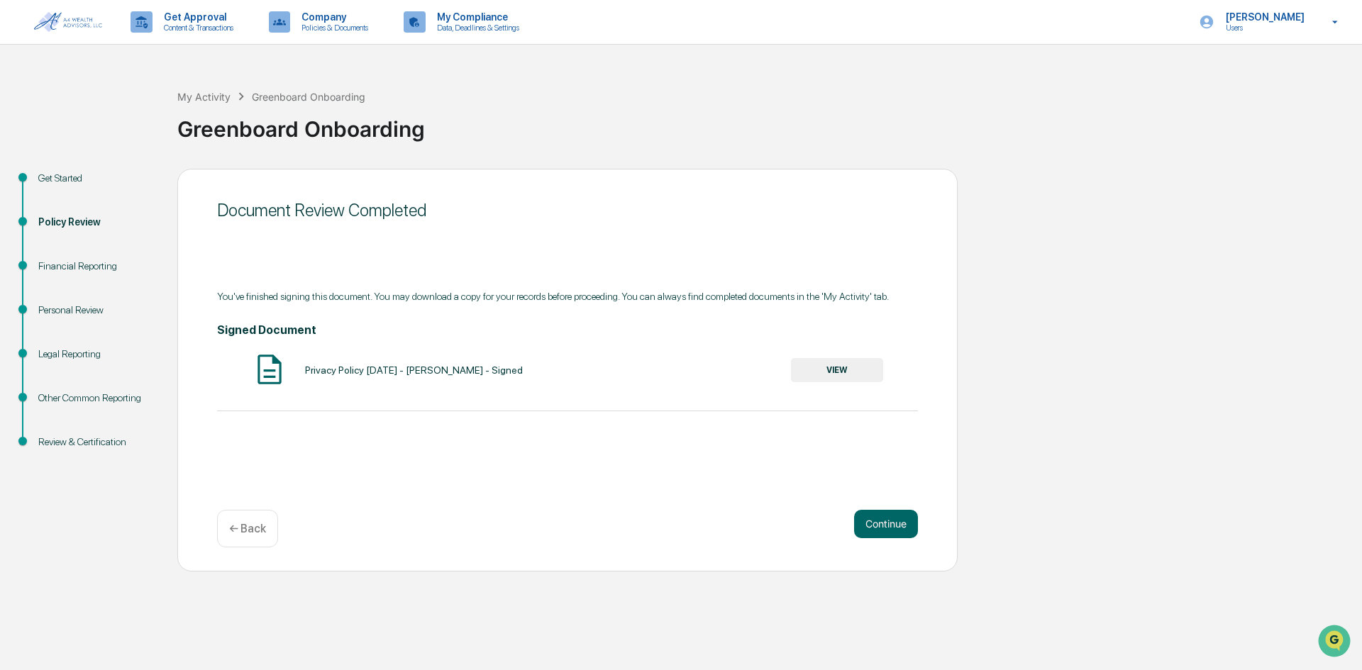
click at [842, 371] on button "VIEW" at bounding box center [837, 370] width 92 height 24
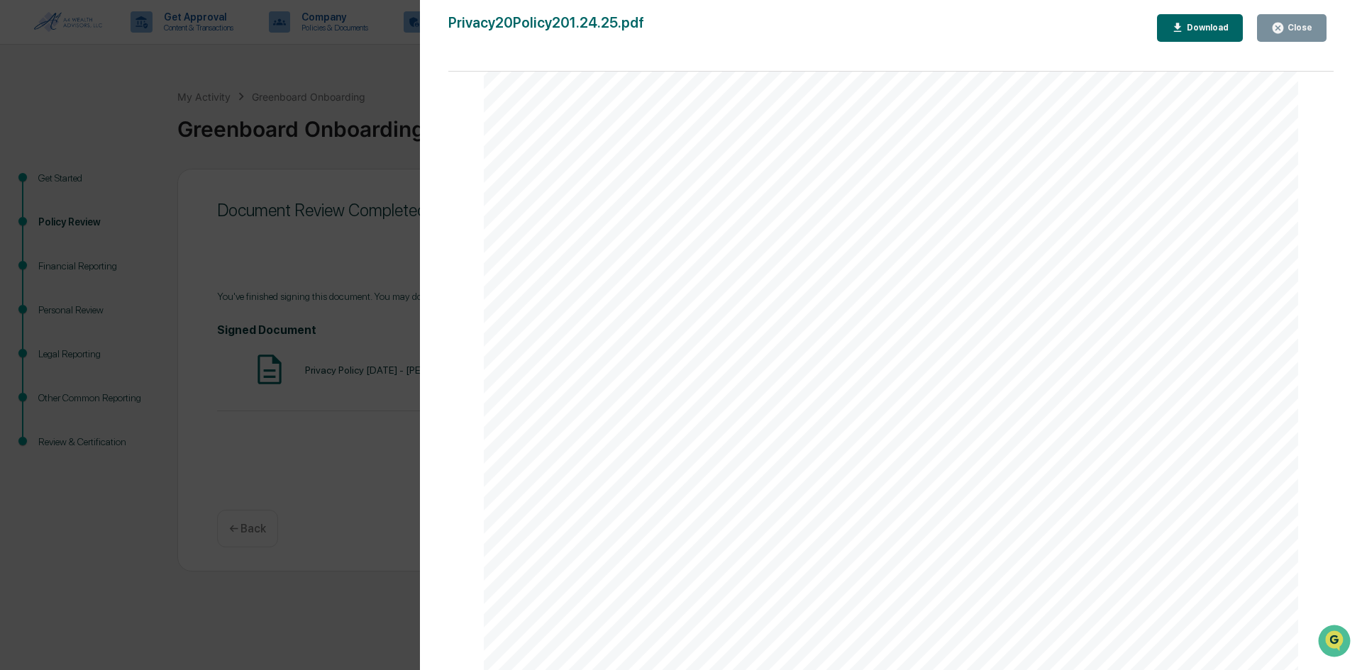
scroll to position [2688, 0]
drag, startPoint x: 1329, startPoint y: 106, endPoint x: 0, endPoint y: 22, distance: 1332.0
click at [1303, 29] on div "Close" at bounding box center [1299, 28] width 28 height 10
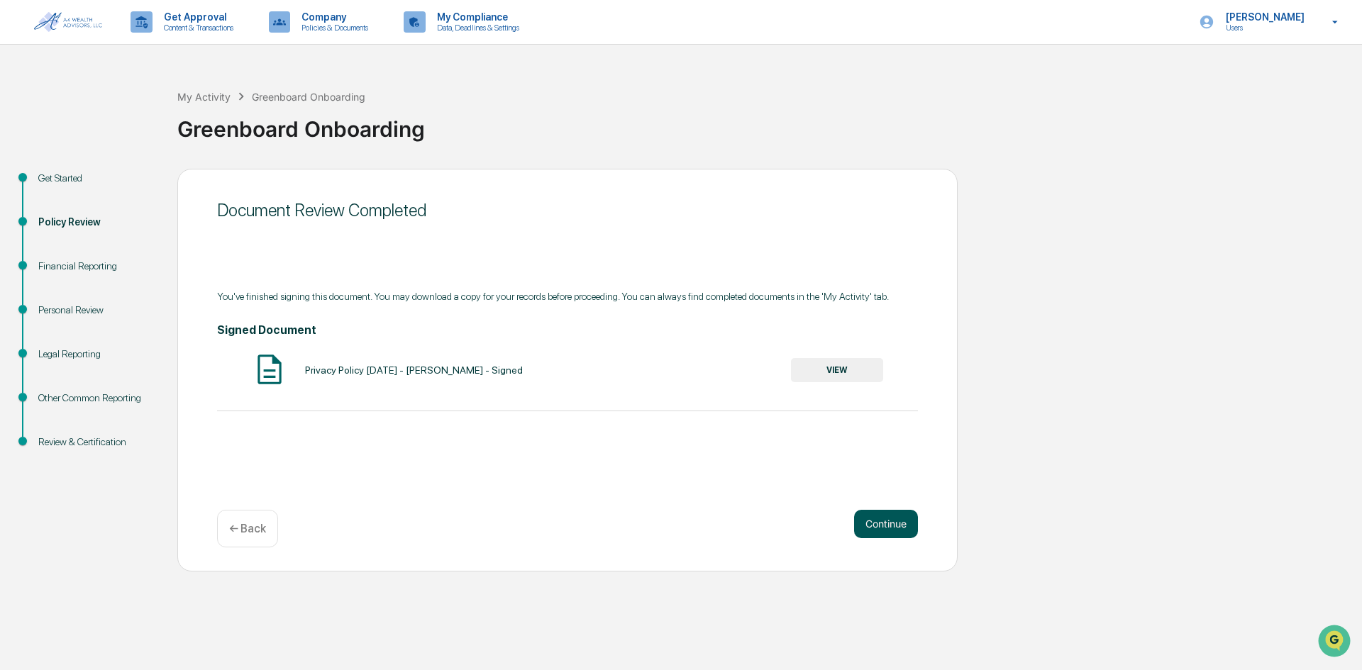
click at [888, 522] on button "Continue" at bounding box center [886, 524] width 64 height 28
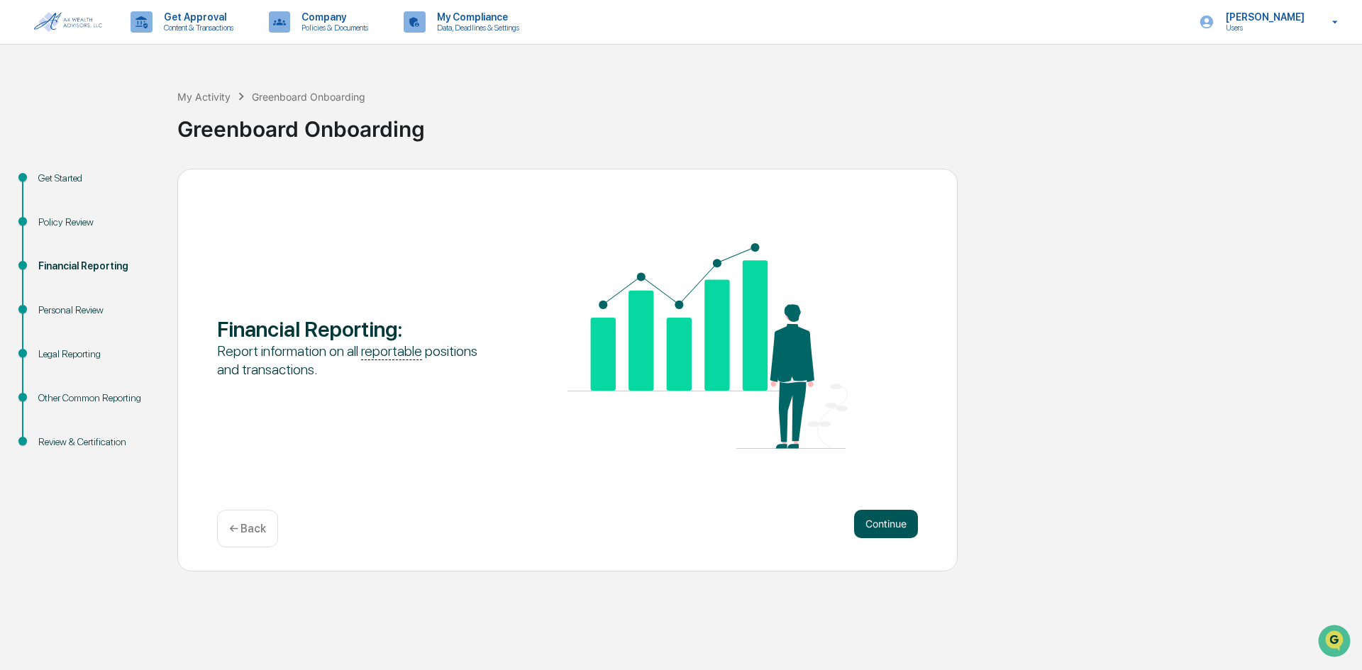
click at [890, 529] on button "Continue" at bounding box center [886, 524] width 64 height 28
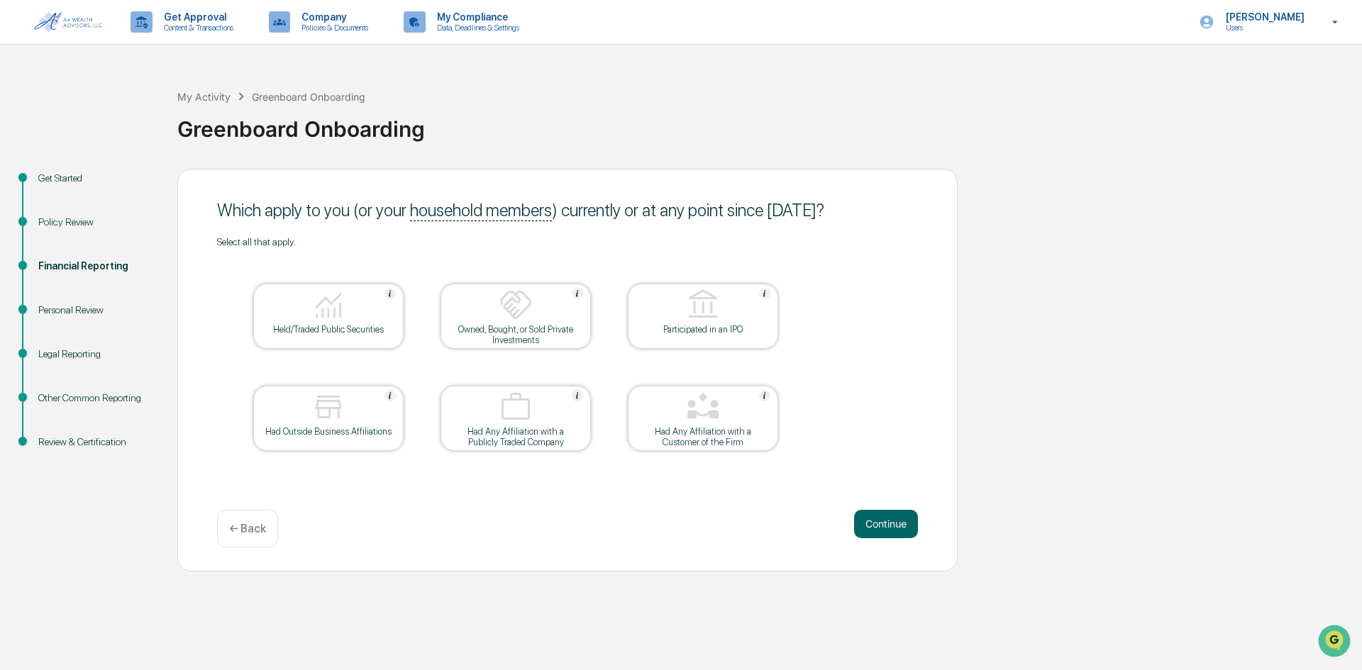
click at [890, 529] on button "Continue" at bounding box center [886, 524] width 64 height 28
